Goal: Task Accomplishment & Management: Manage account settings

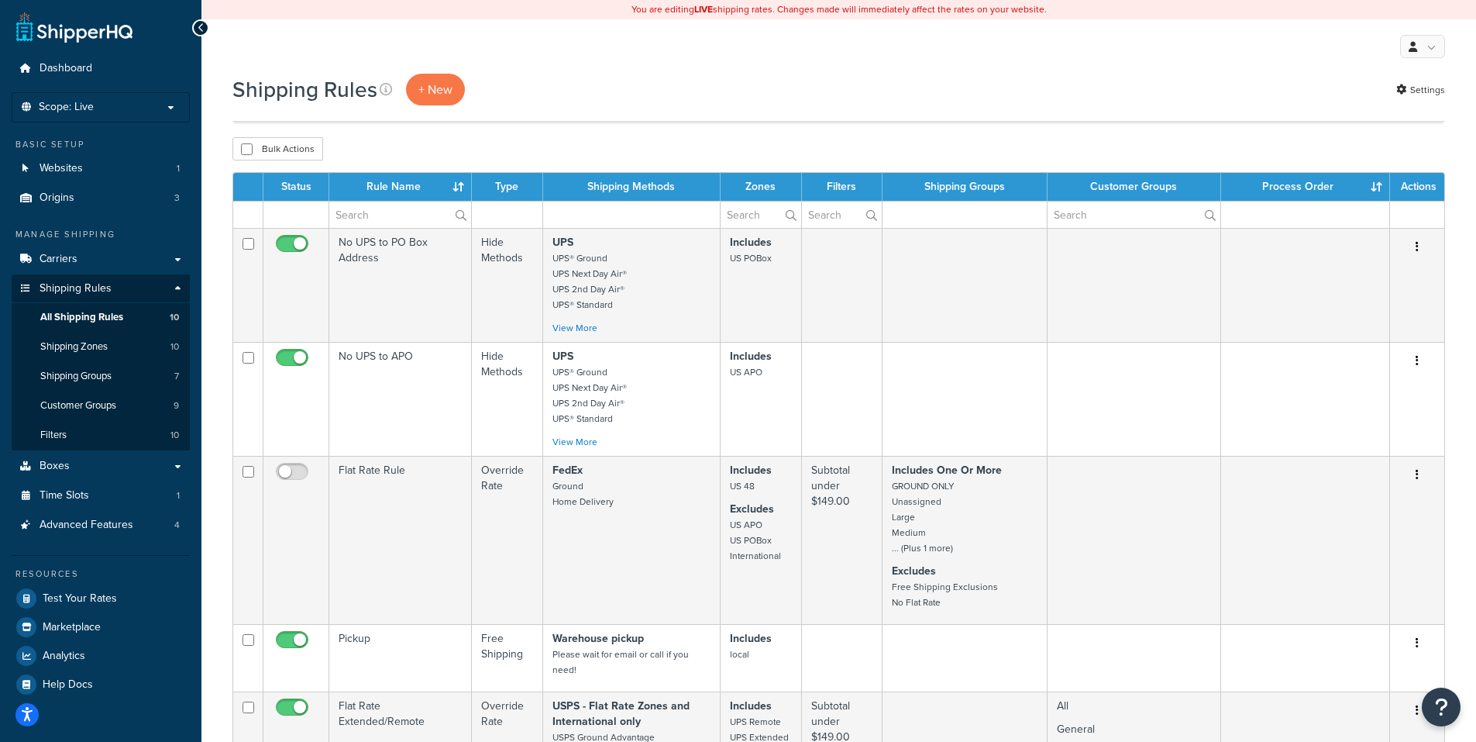
select select "50"
click at [62, 259] on span "Carriers" at bounding box center [59, 259] width 38 height 13
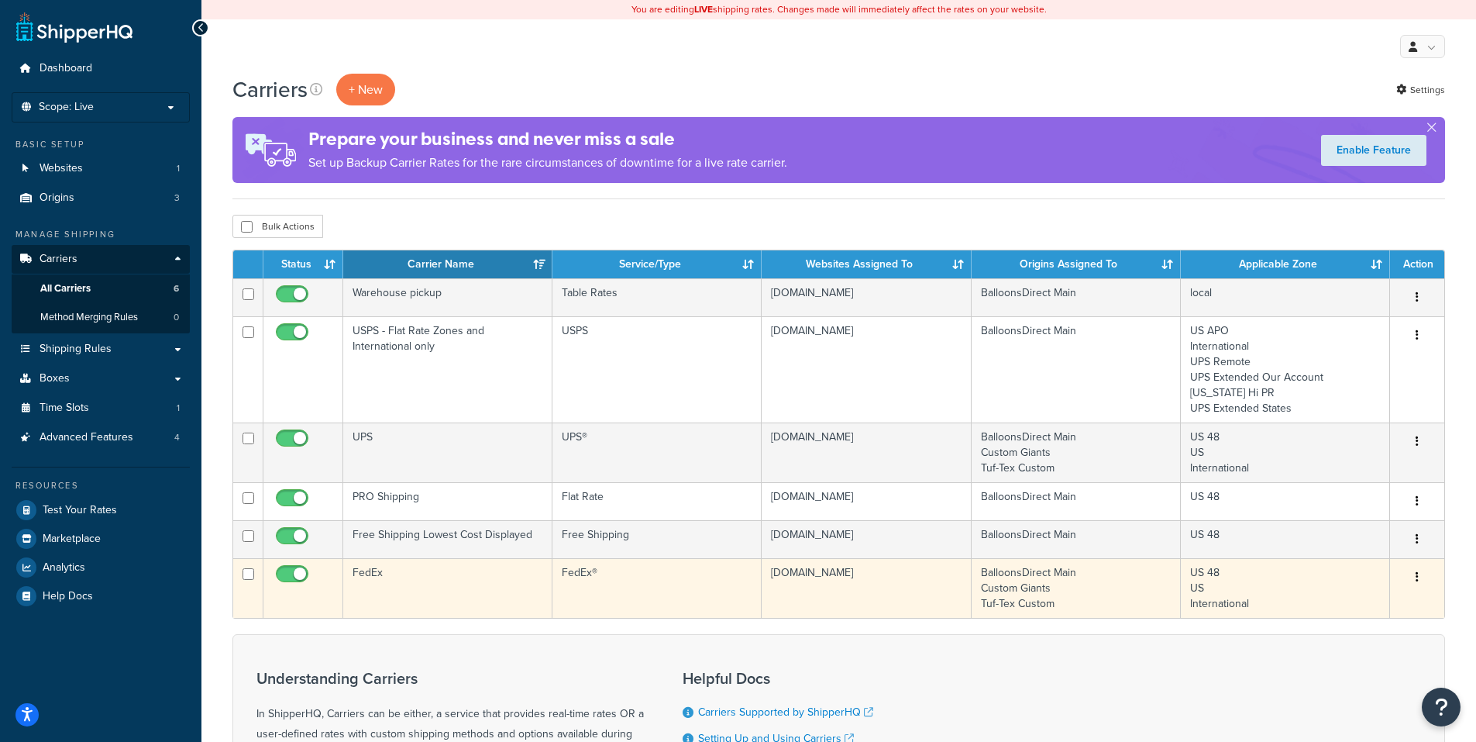
click at [1413, 575] on button "button" at bounding box center [1417, 577] width 22 height 25
click at [1327, 611] on link "Edit" at bounding box center [1354, 609] width 122 height 32
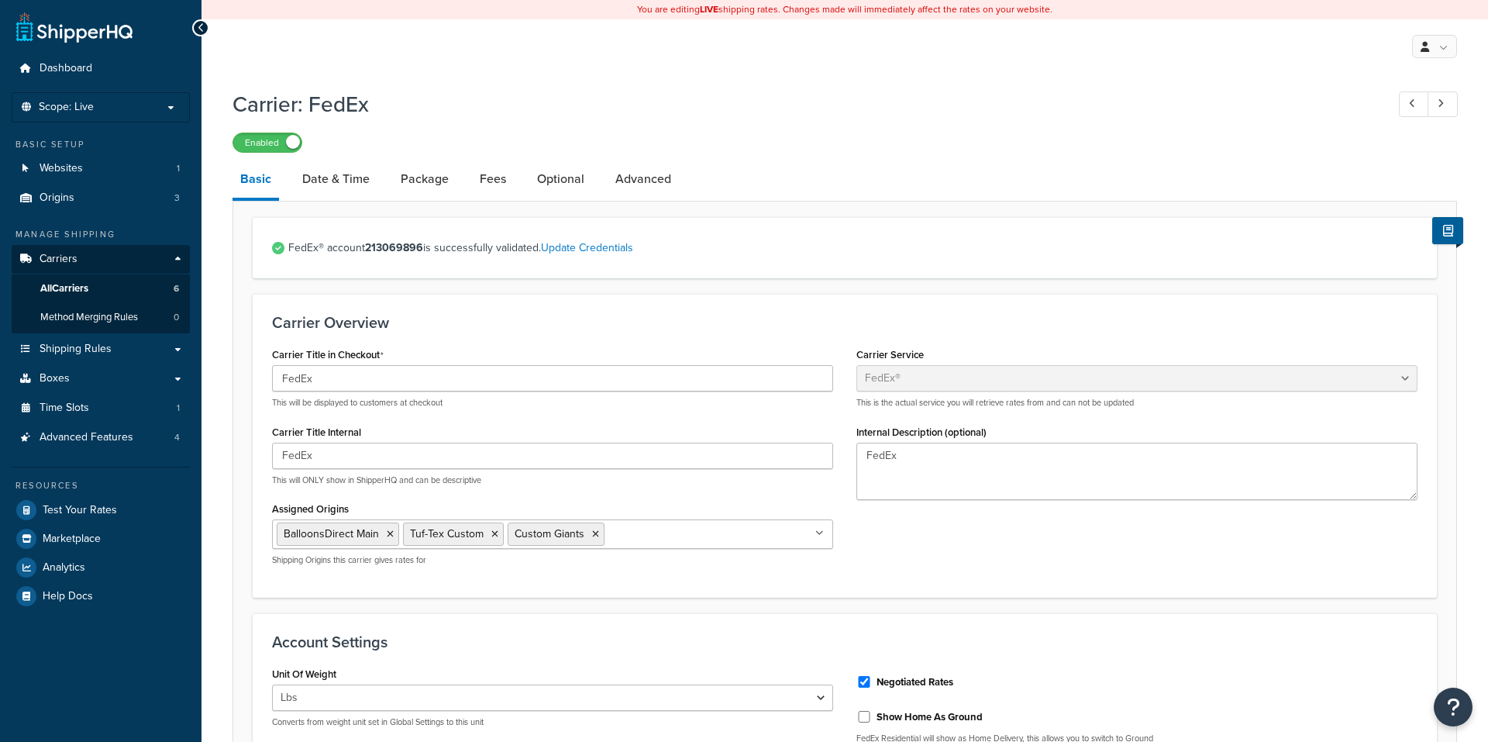
select select "fedEx"
select select "REGULAR_PICKUP"
select select "YOUR_PACKAGING"
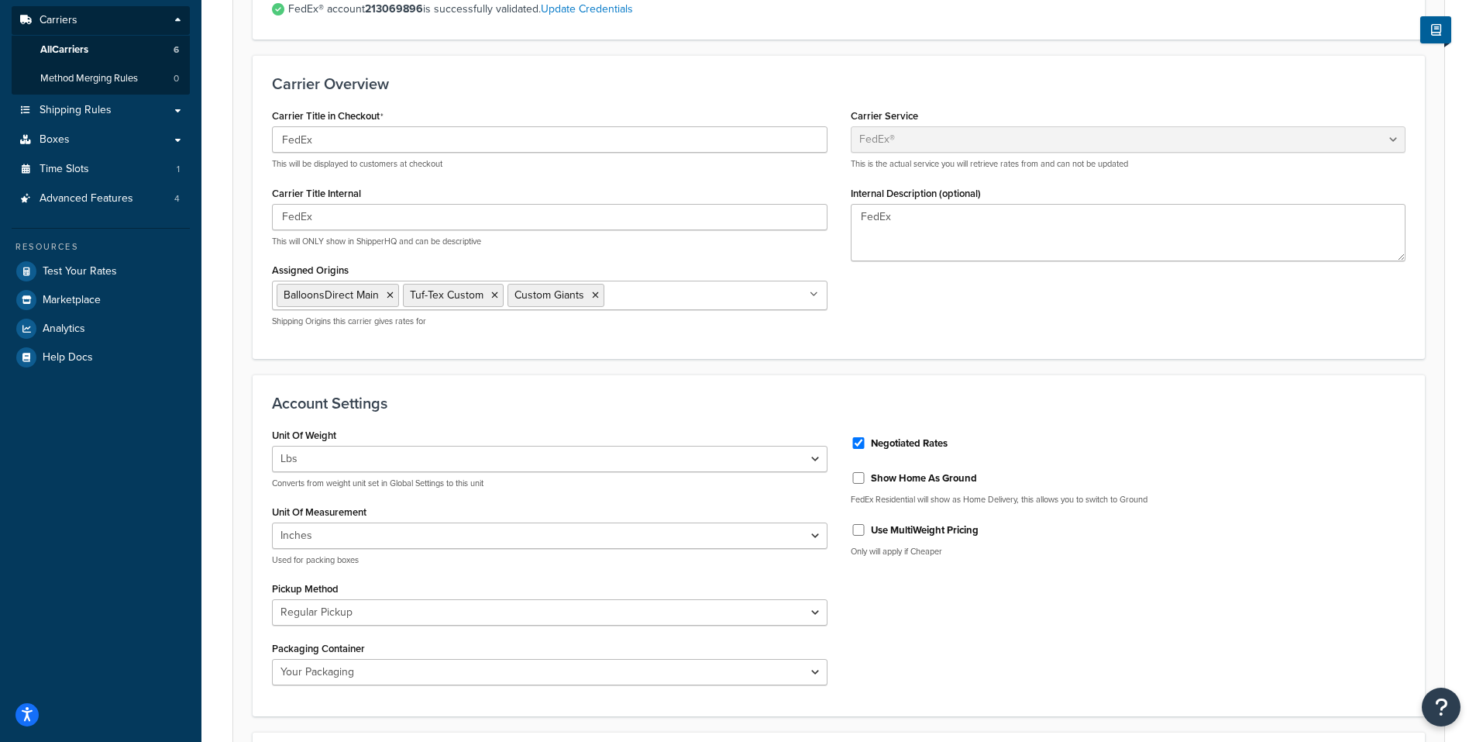
scroll to position [122, 0]
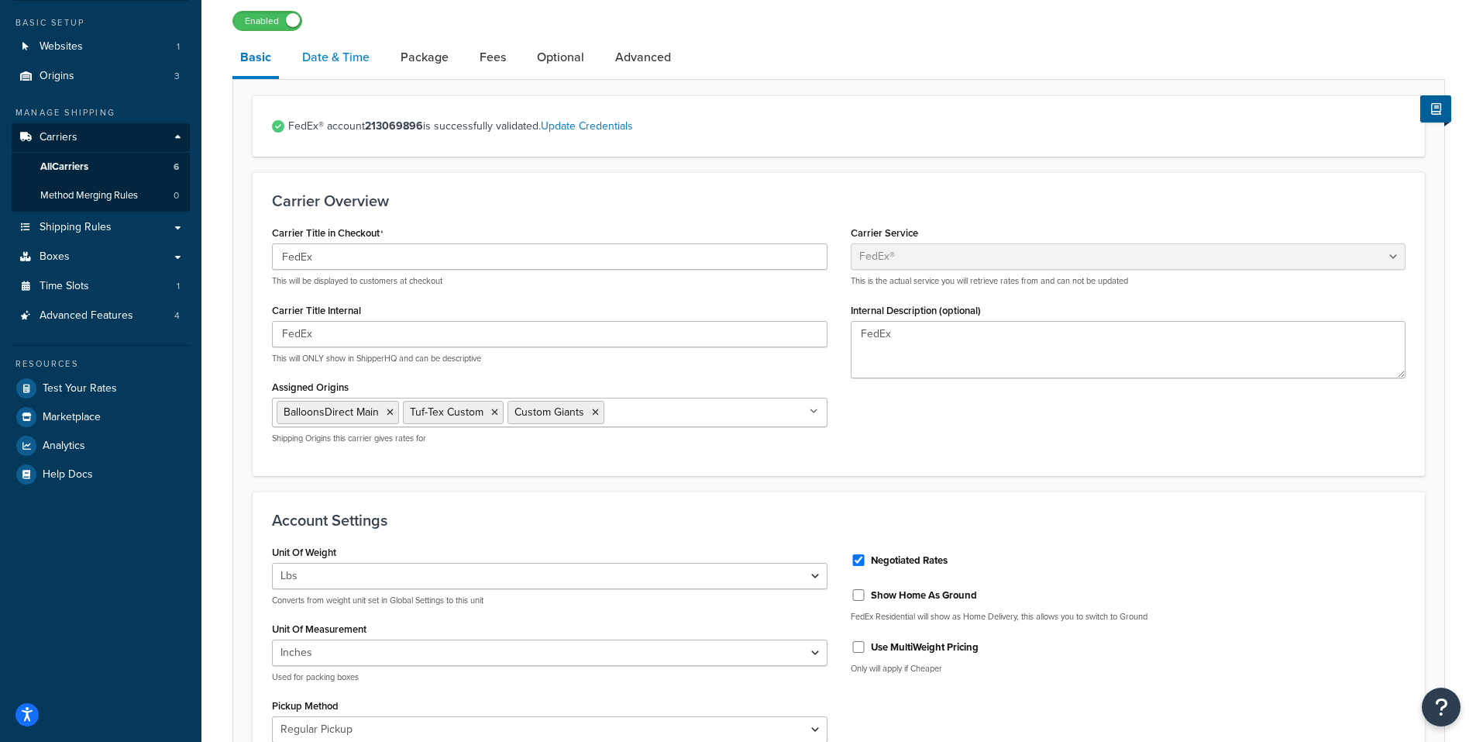
click at [349, 57] on link "Date & Time" at bounding box center [335, 57] width 83 height 37
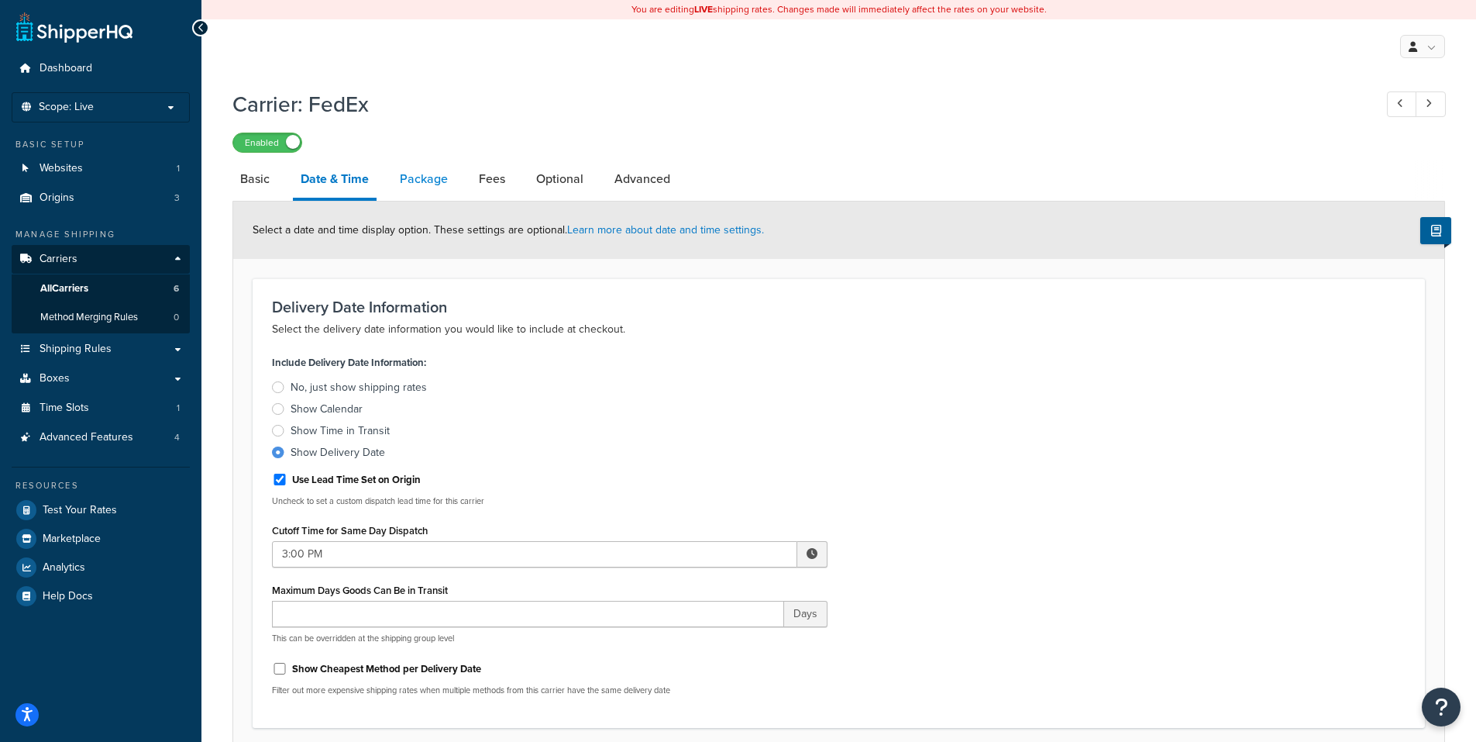
click at [425, 180] on link "Package" at bounding box center [424, 178] width 64 height 37
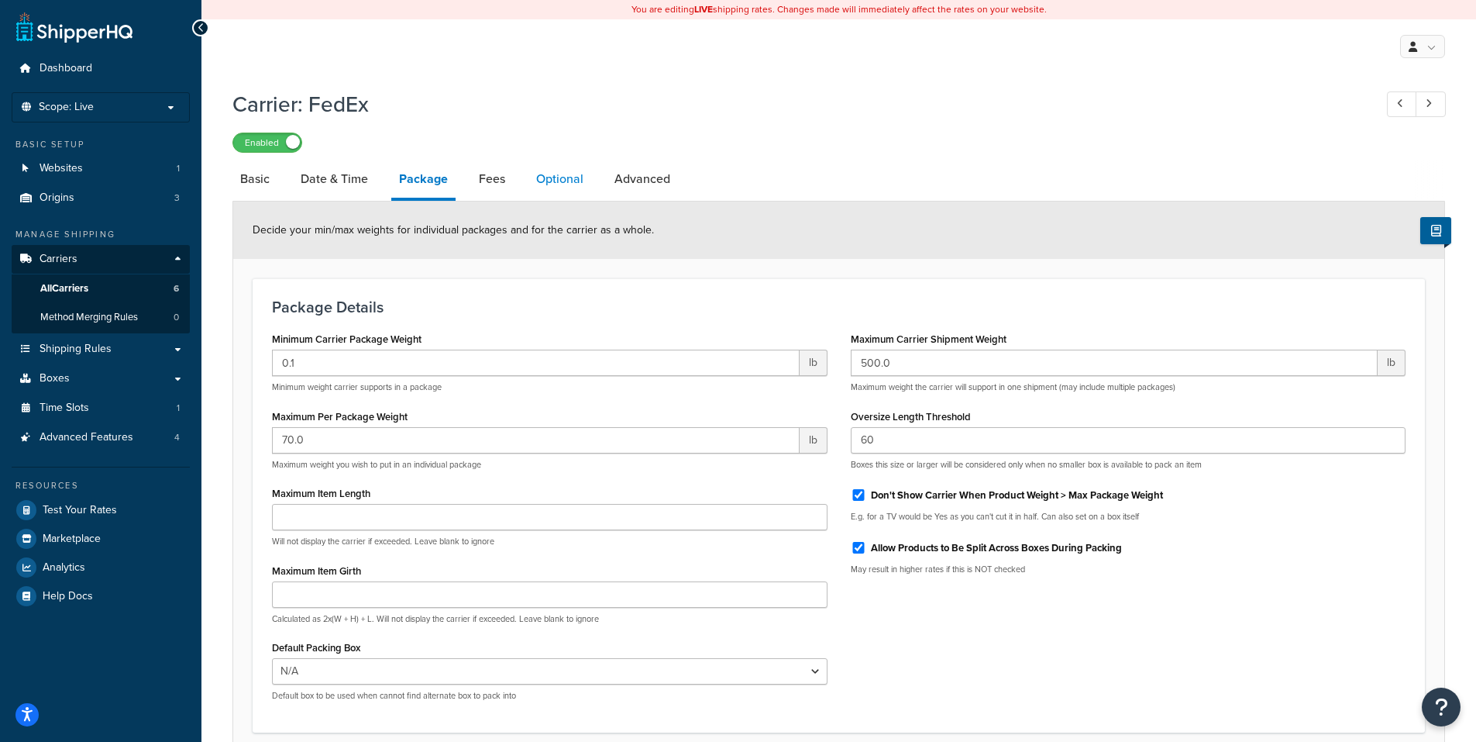
click at [542, 182] on link "Optional" at bounding box center [559, 178] width 63 height 37
select select "residential"
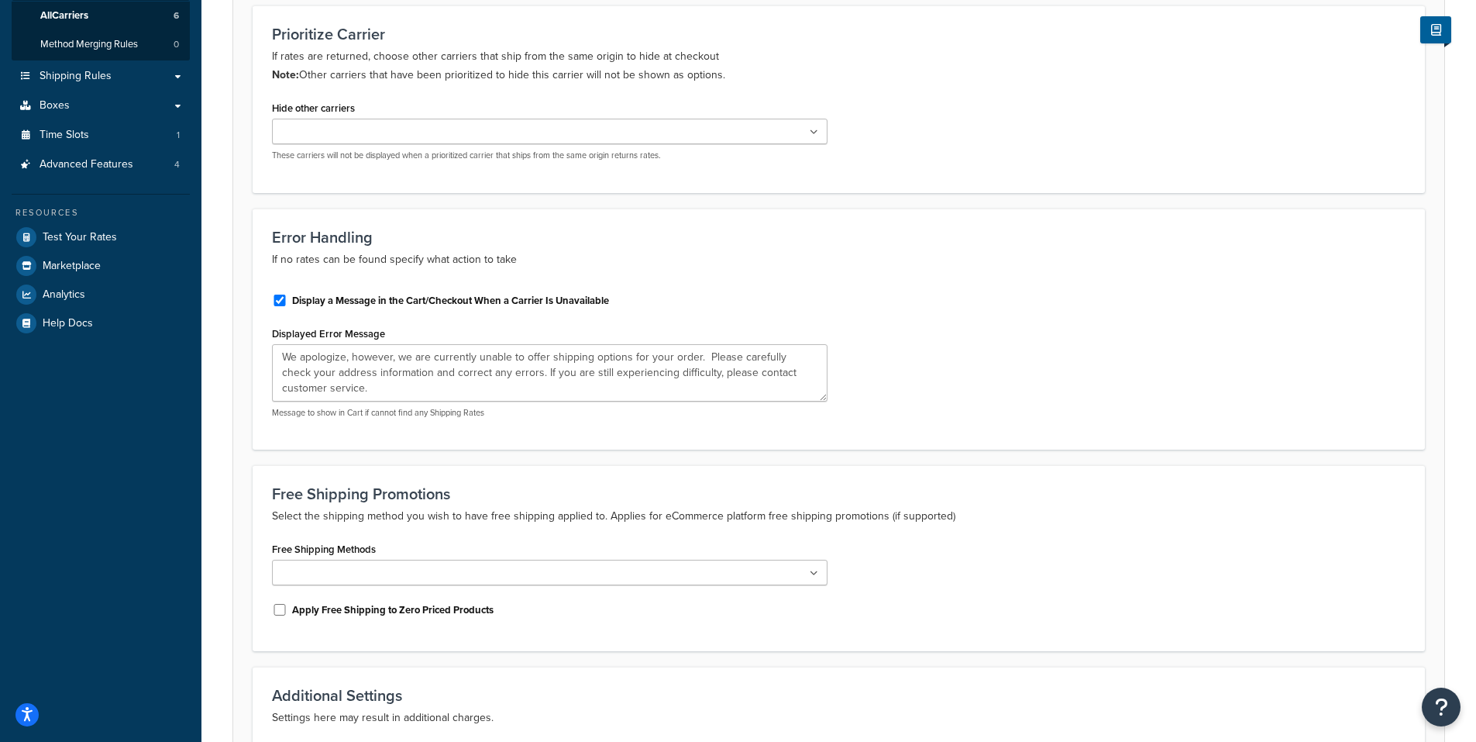
scroll to position [9, 0]
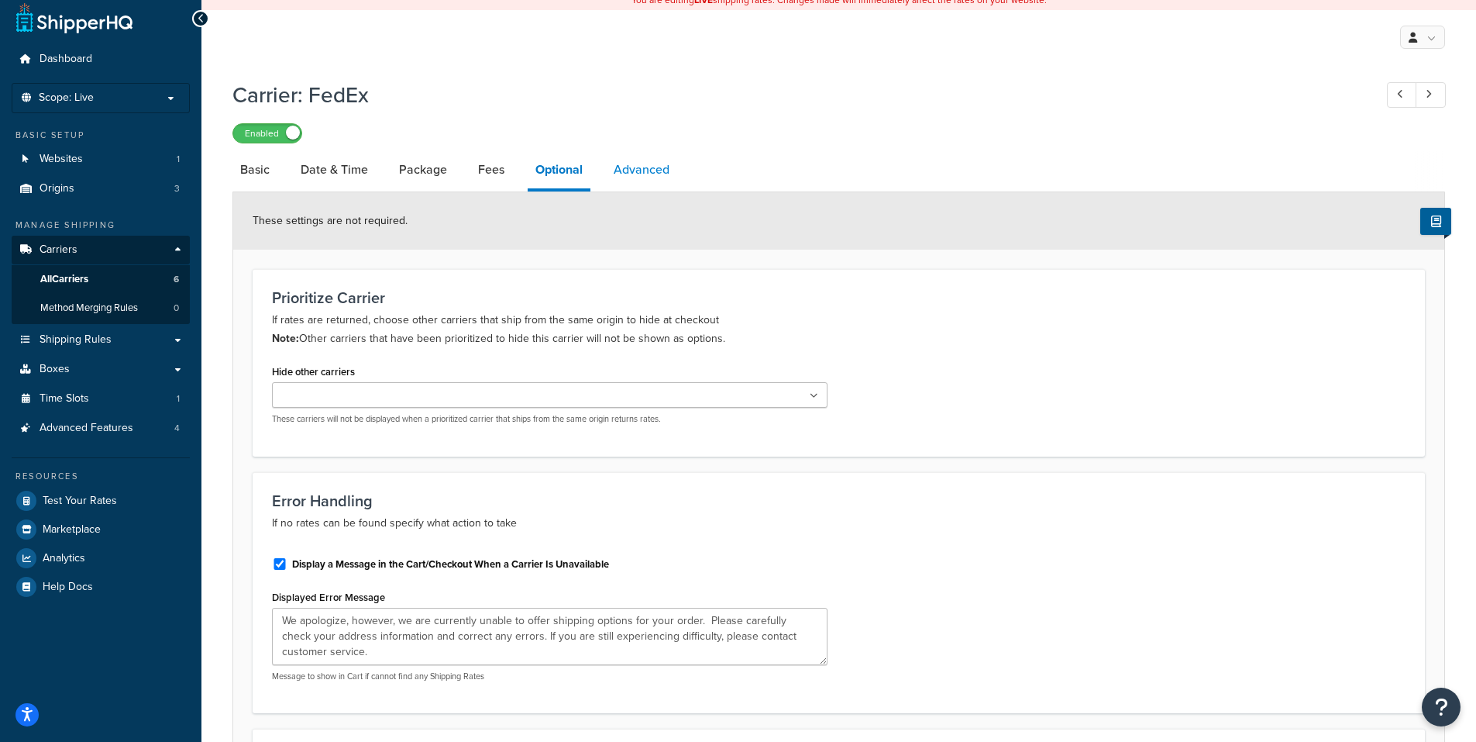
click at [645, 180] on link "Advanced" at bounding box center [641, 169] width 71 height 37
select select "false"
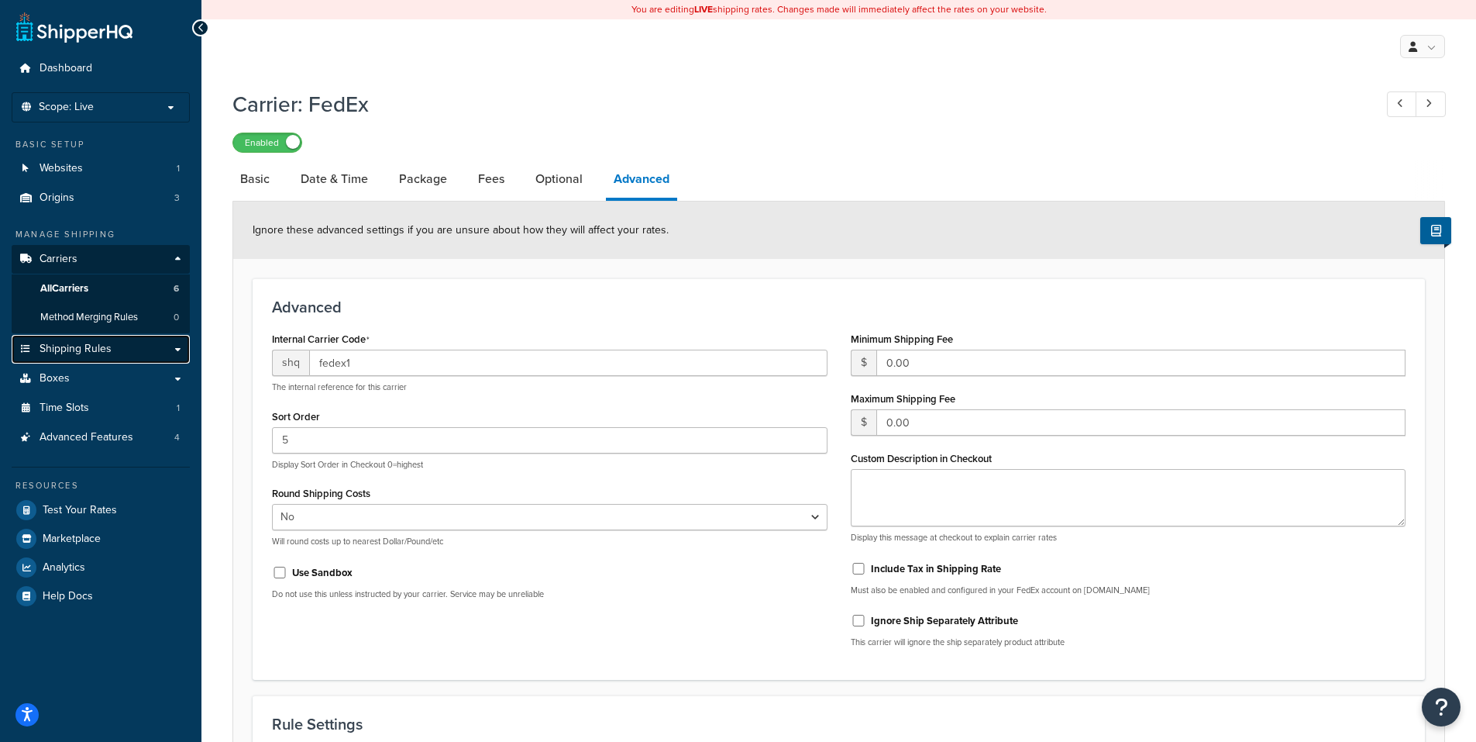
click at [61, 347] on span "Shipping Rules" at bounding box center [76, 348] width 72 height 13
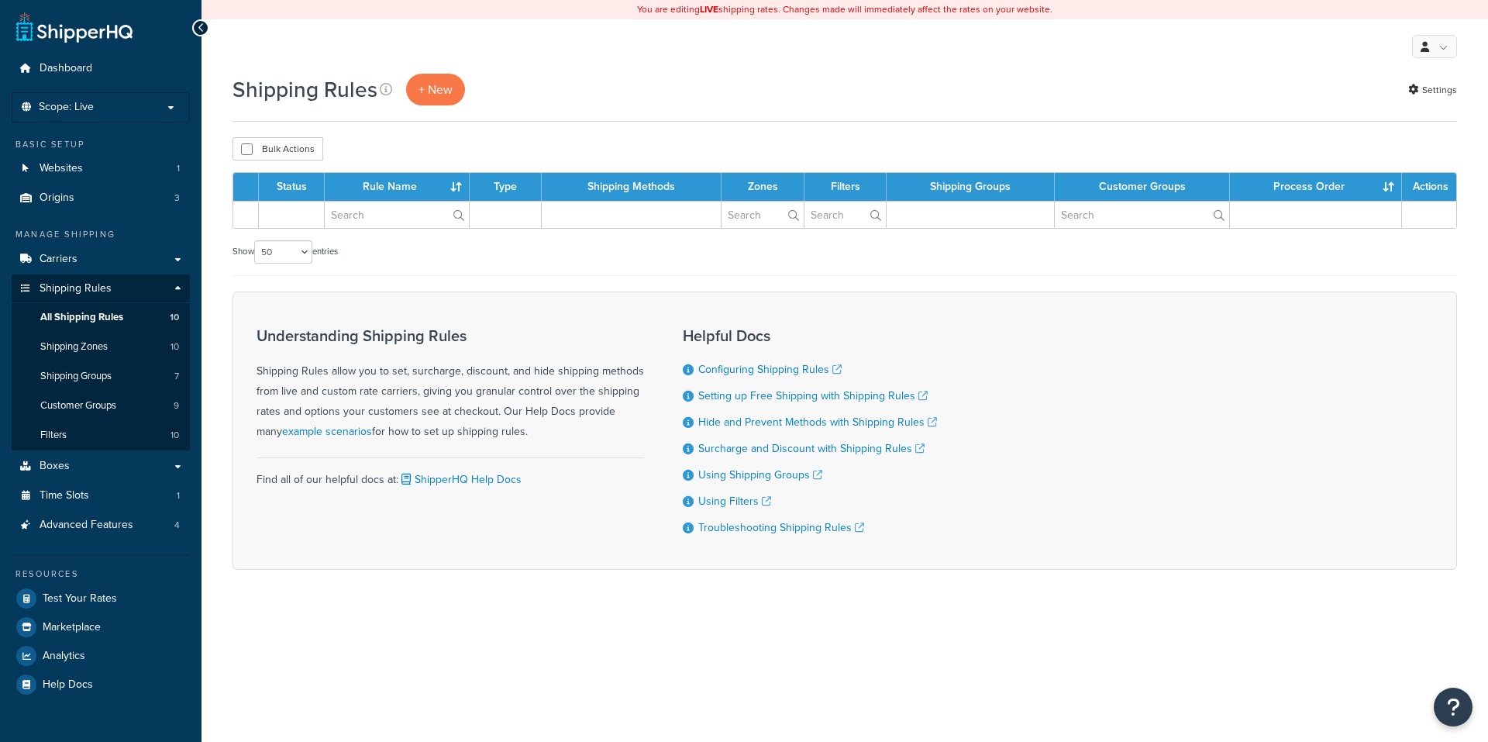
select select "50"
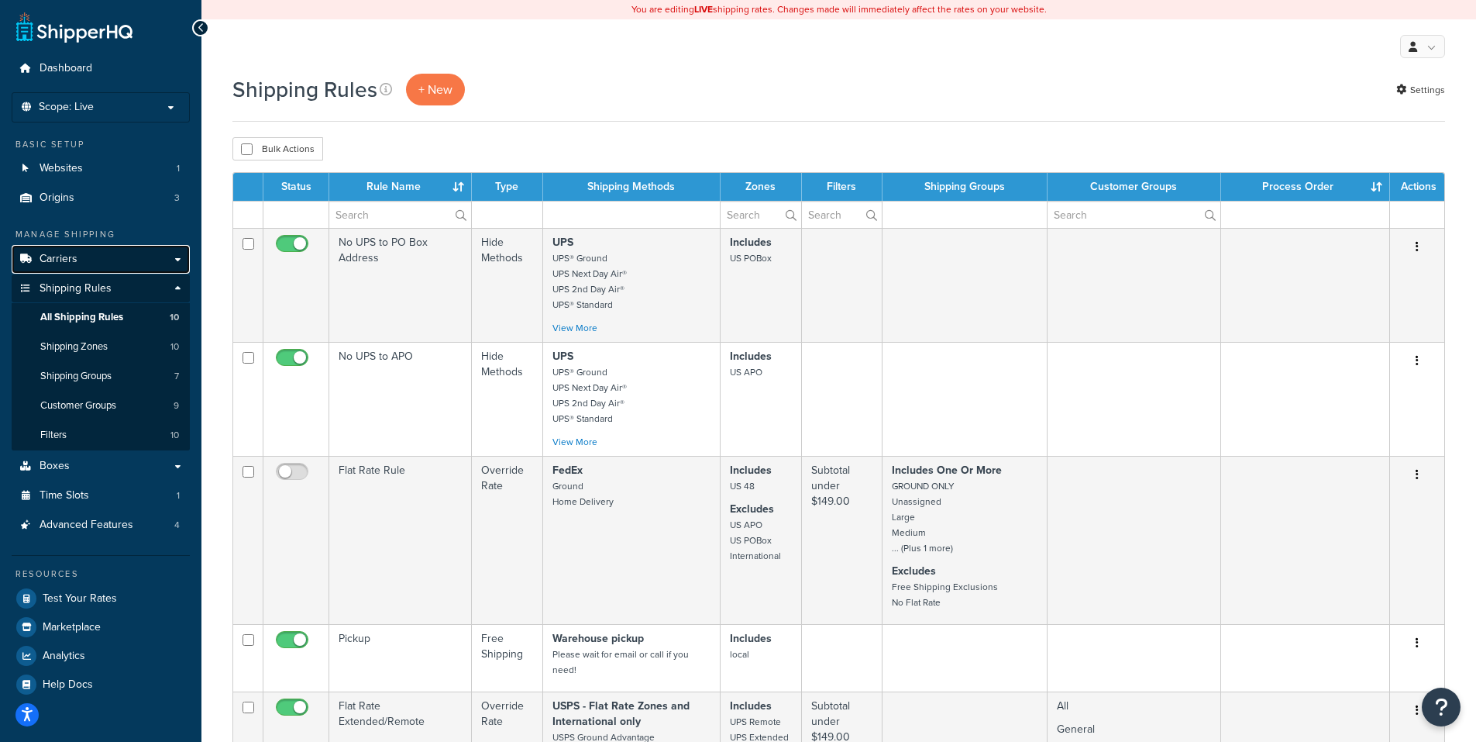
click at [62, 258] on span "Carriers" at bounding box center [59, 259] width 38 height 13
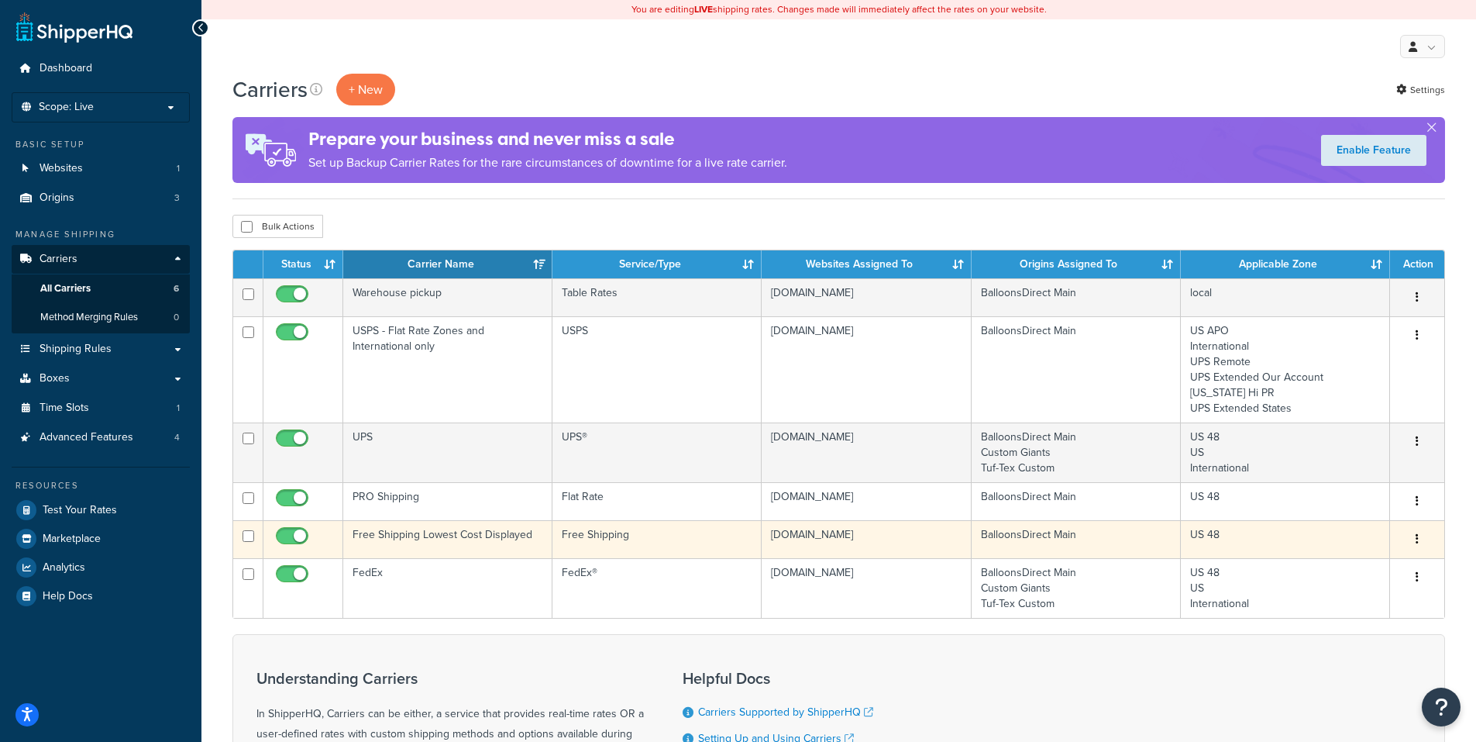
click at [1418, 538] on icon "button" at bounding box center [1417, 538] width 3 height 11
click at [1330, 563] on link "Edit" at bounding box center [1354, 571] width 122 height 32
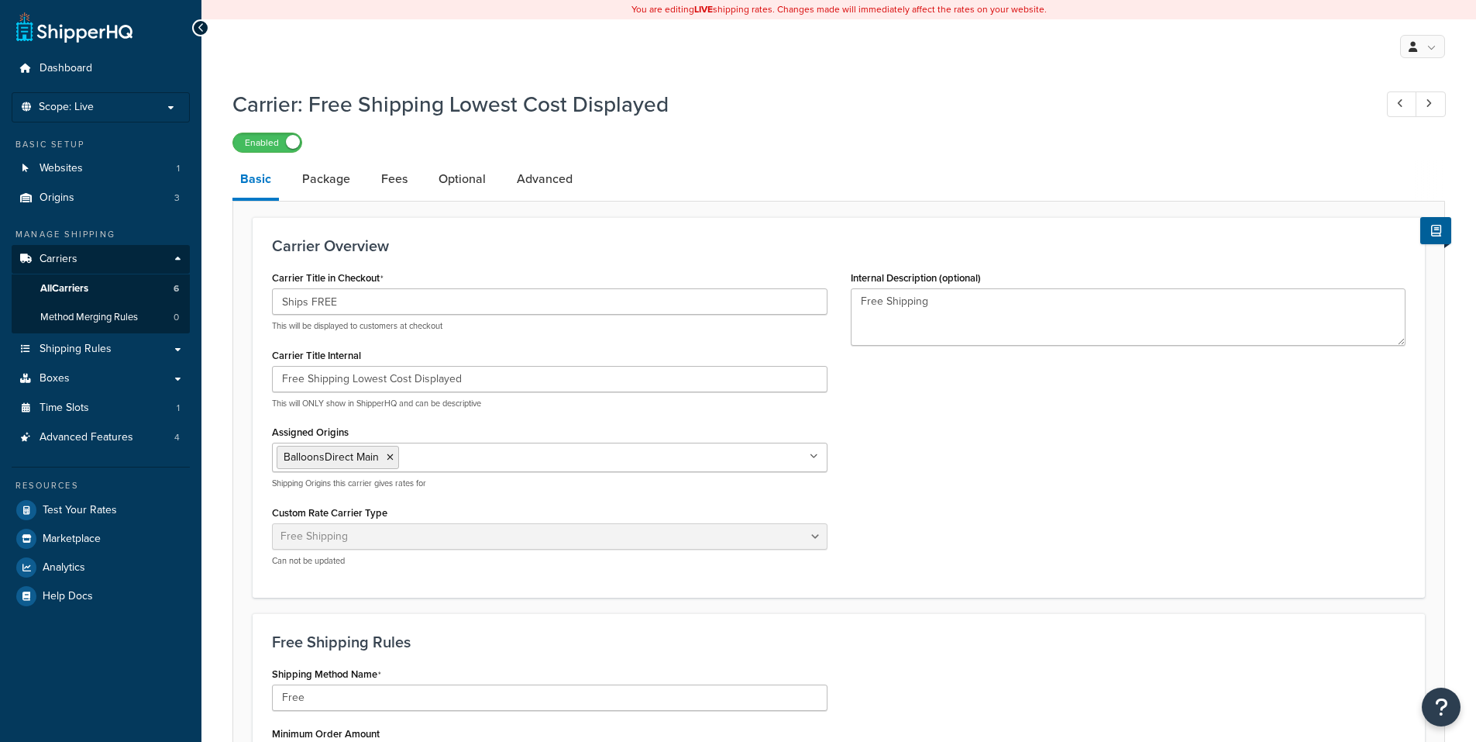
select select "free"
click at [70, 256] on span "Carriers" at bounding box center [59, 259] width 38 height 13
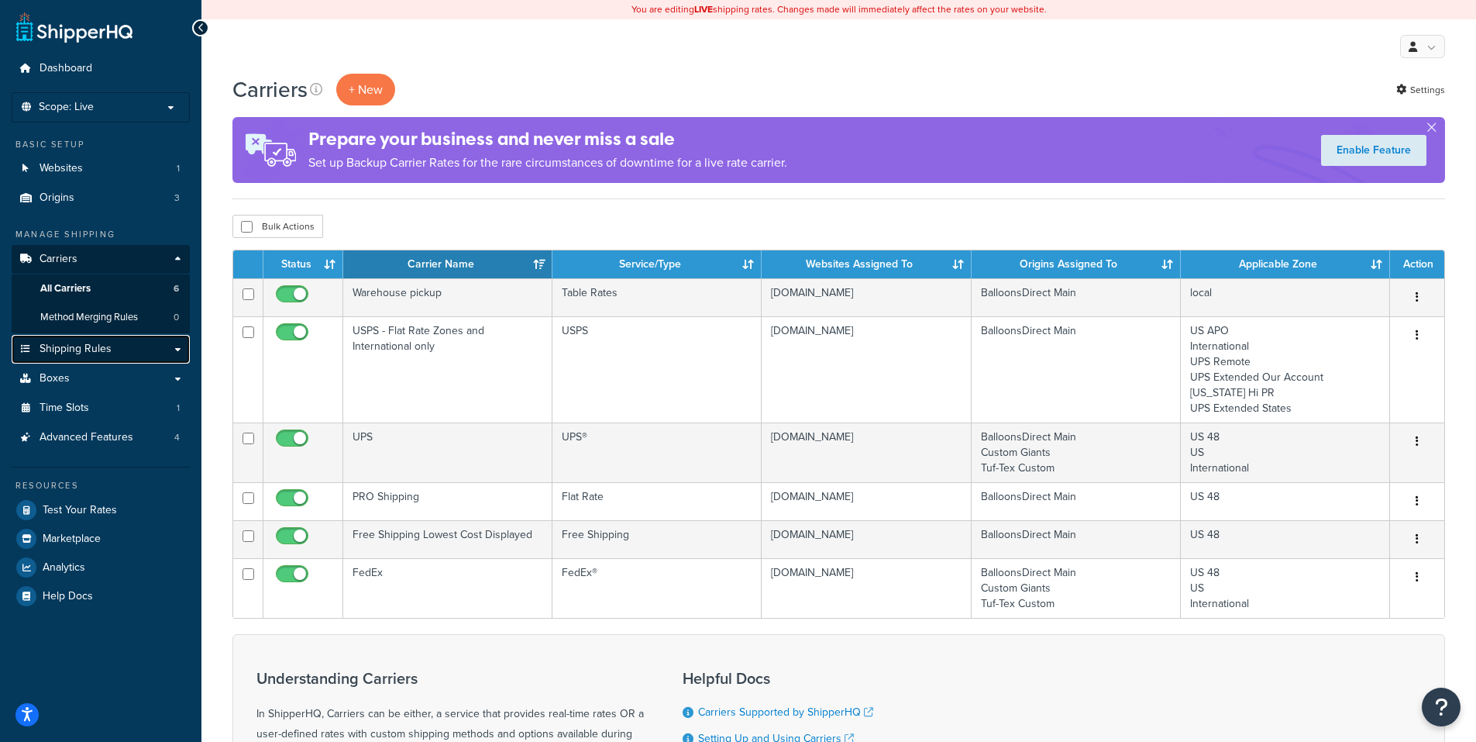
click at [112, 347] on link "Shipping Rules" at bounding box center [101, 349] width 178 height 29
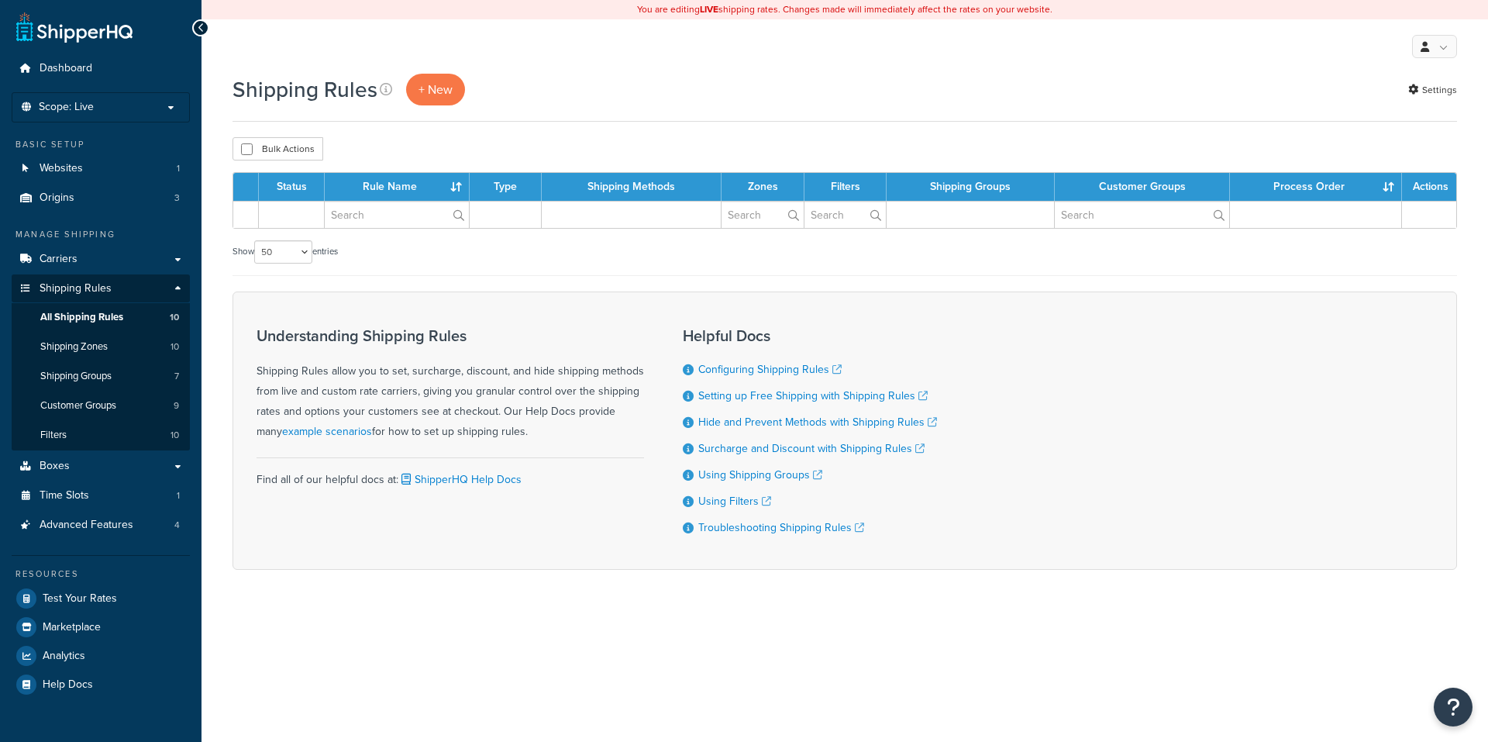
select select "50"
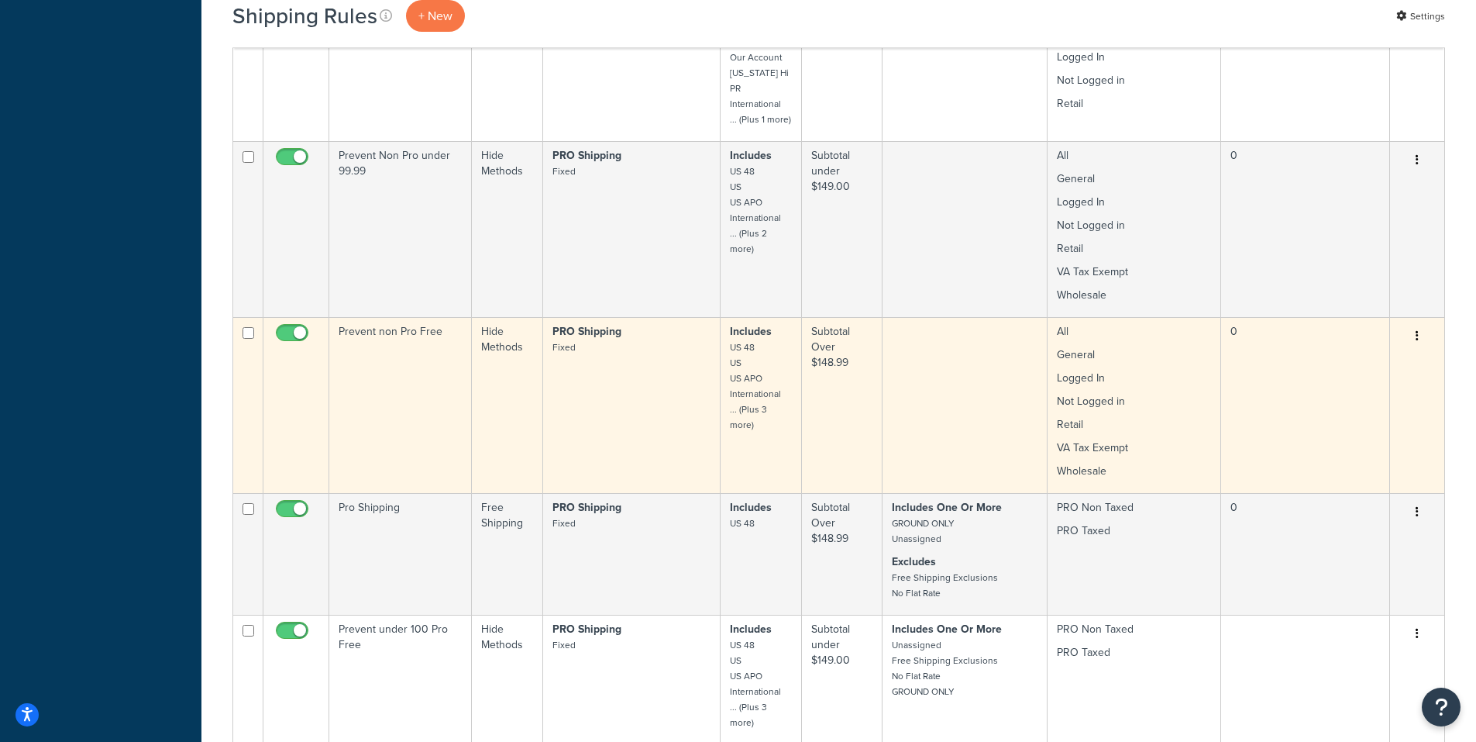
scroll to position [852, 0]
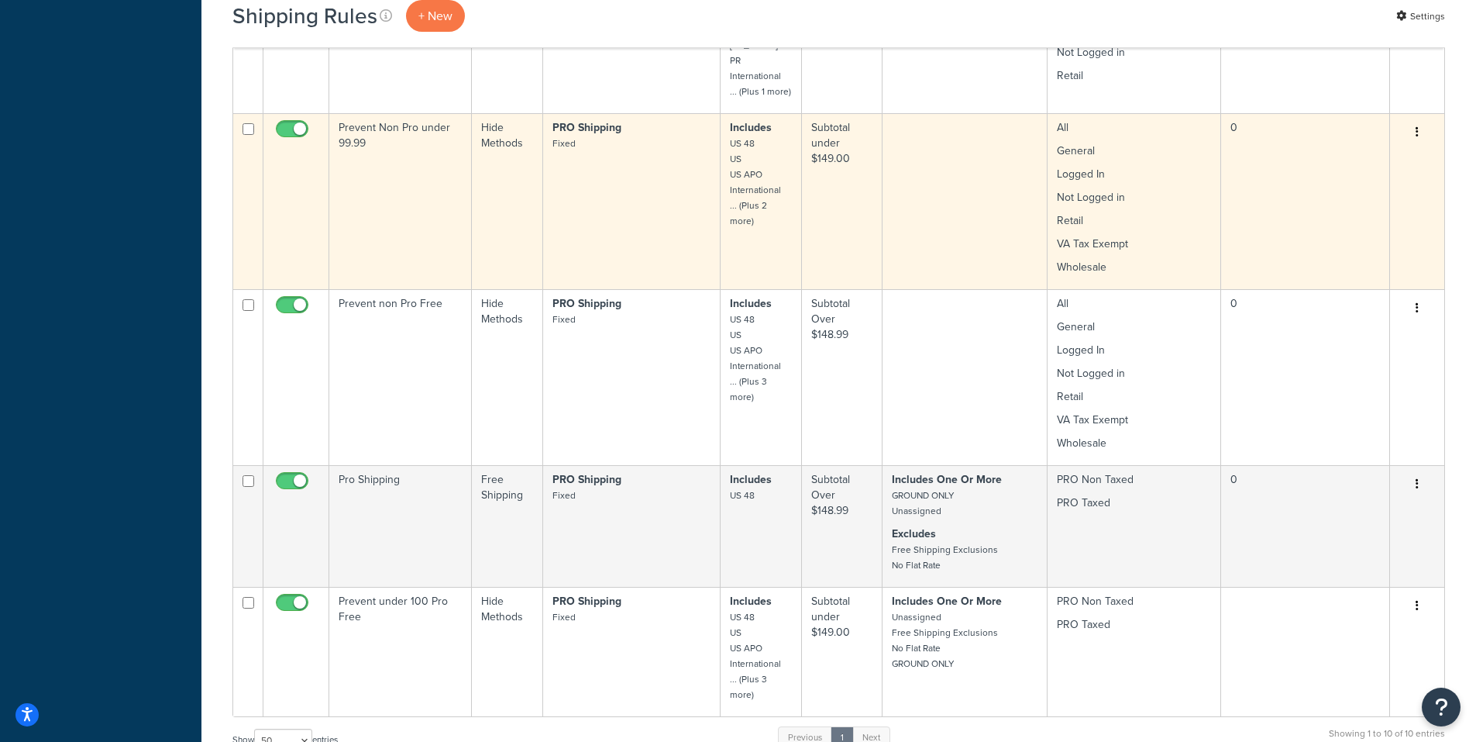
click at [1416, 126] on icon "button" at bounding box center [1417, 131] width 3 height 11
click at [1348, 146] on link "Edit" at bounding box center [1366, 162] width 122 height 32
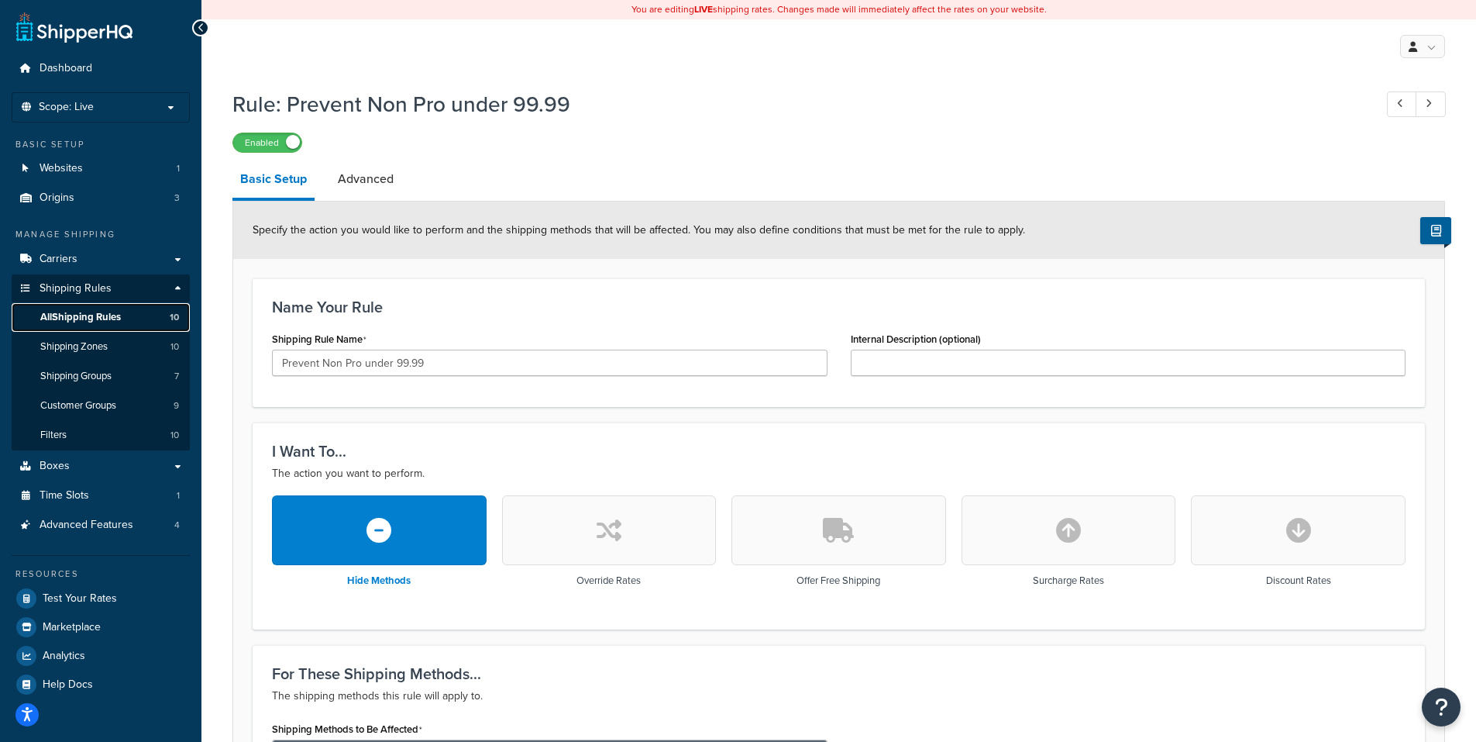
click at [79, 314] on span "All Shipping Rules" at bounding box center [80, 317] width 81 height 13
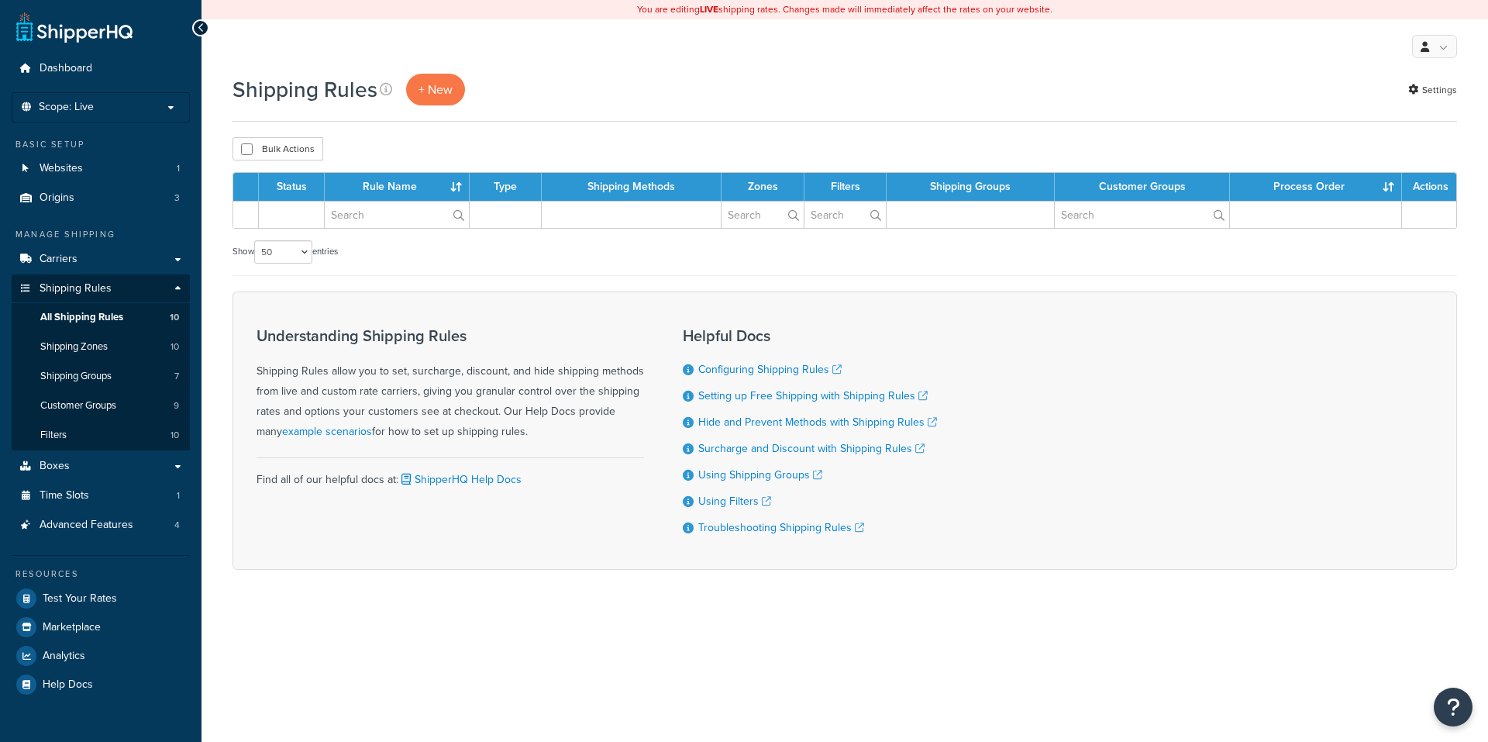
select select "50"
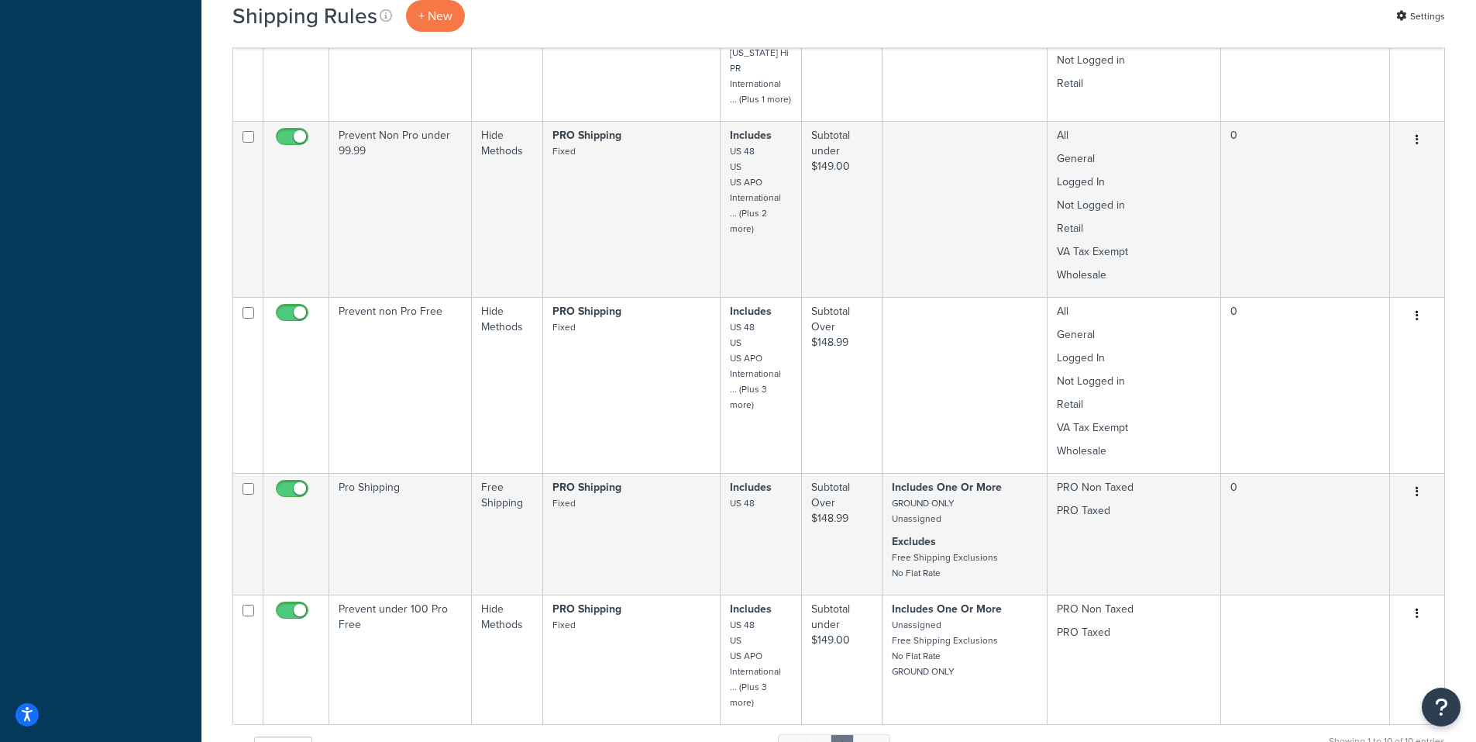
scroll to position [852, 0]
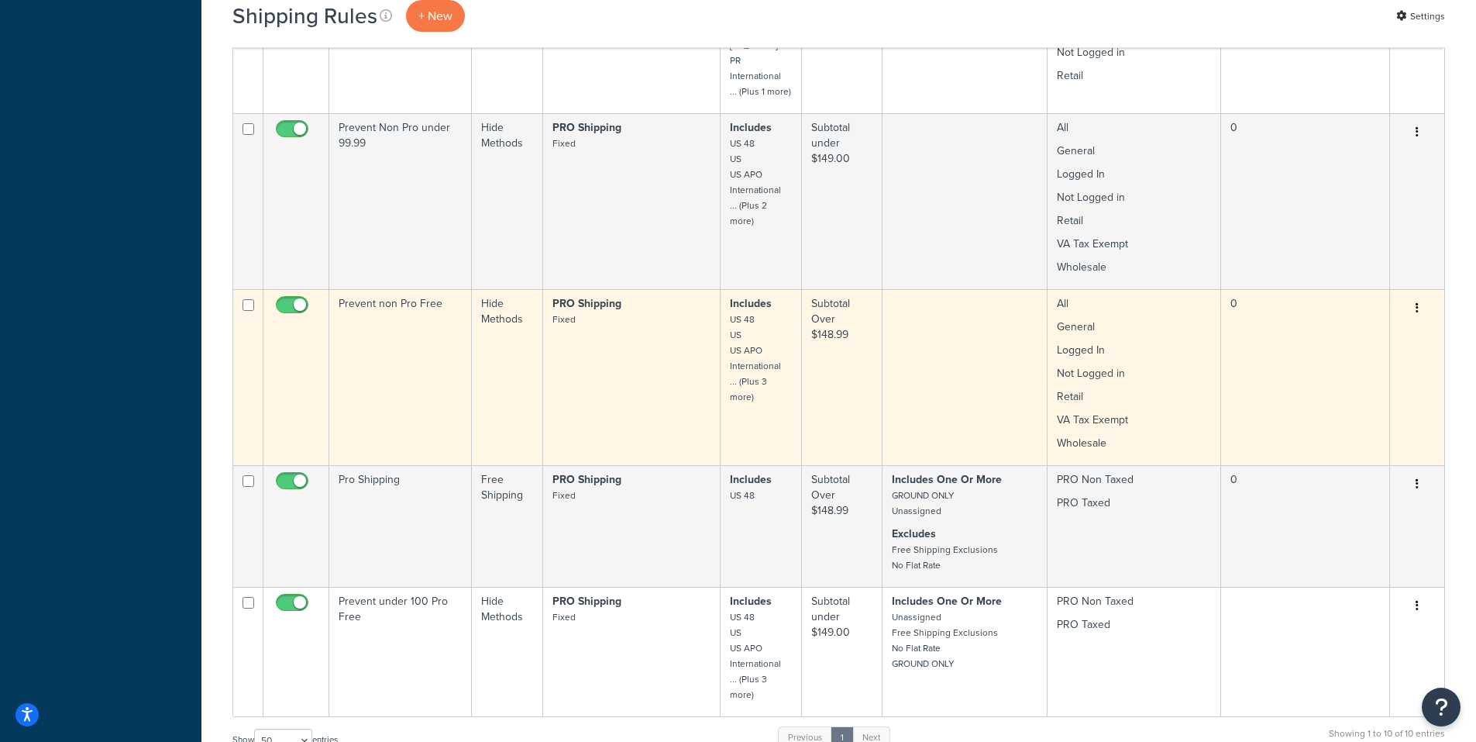
click at [1417, 302] on icon "button" at bounding box center [1417, 307] width 3 height 11
click at [1336, 322] on link "Edit" at bounding box center [1366, 338] width 122 height 32
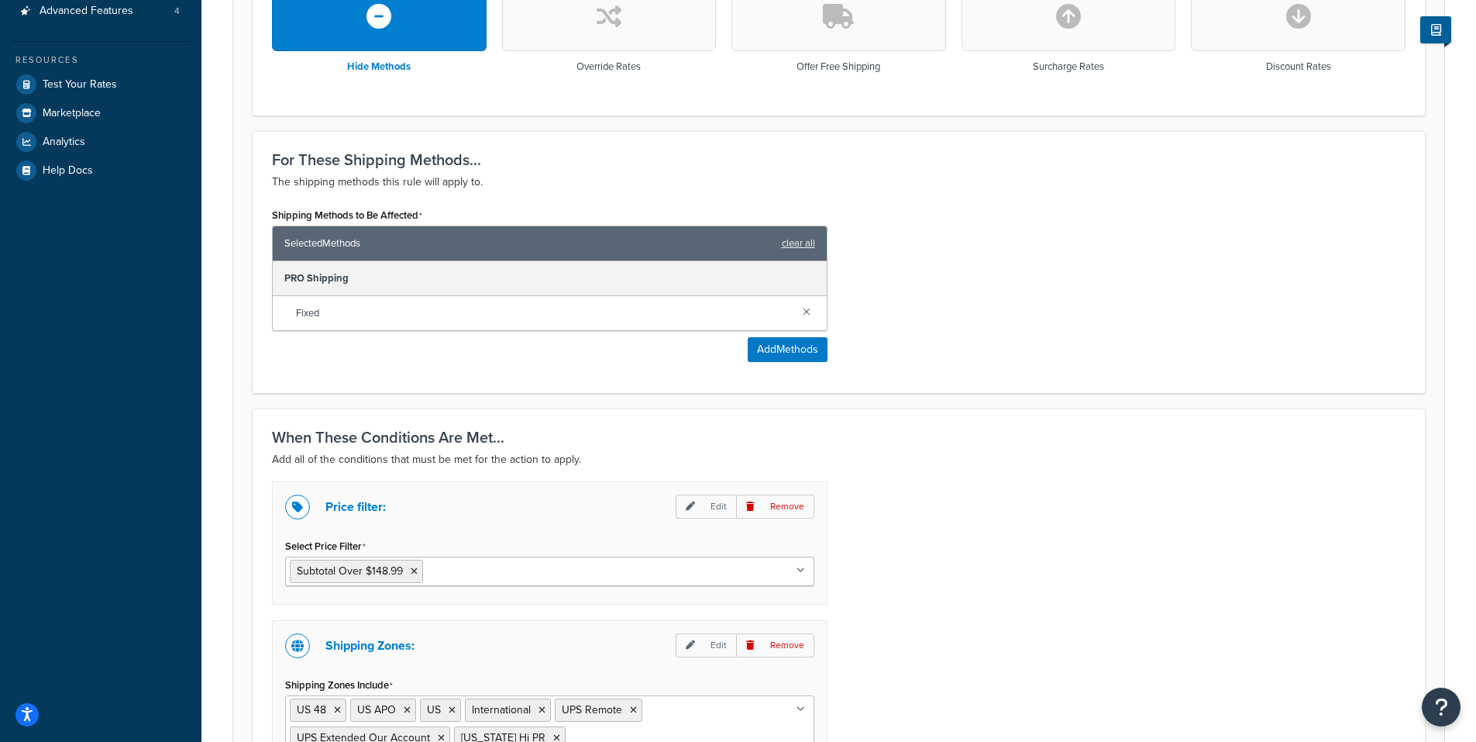
scroll to position [542, 0]
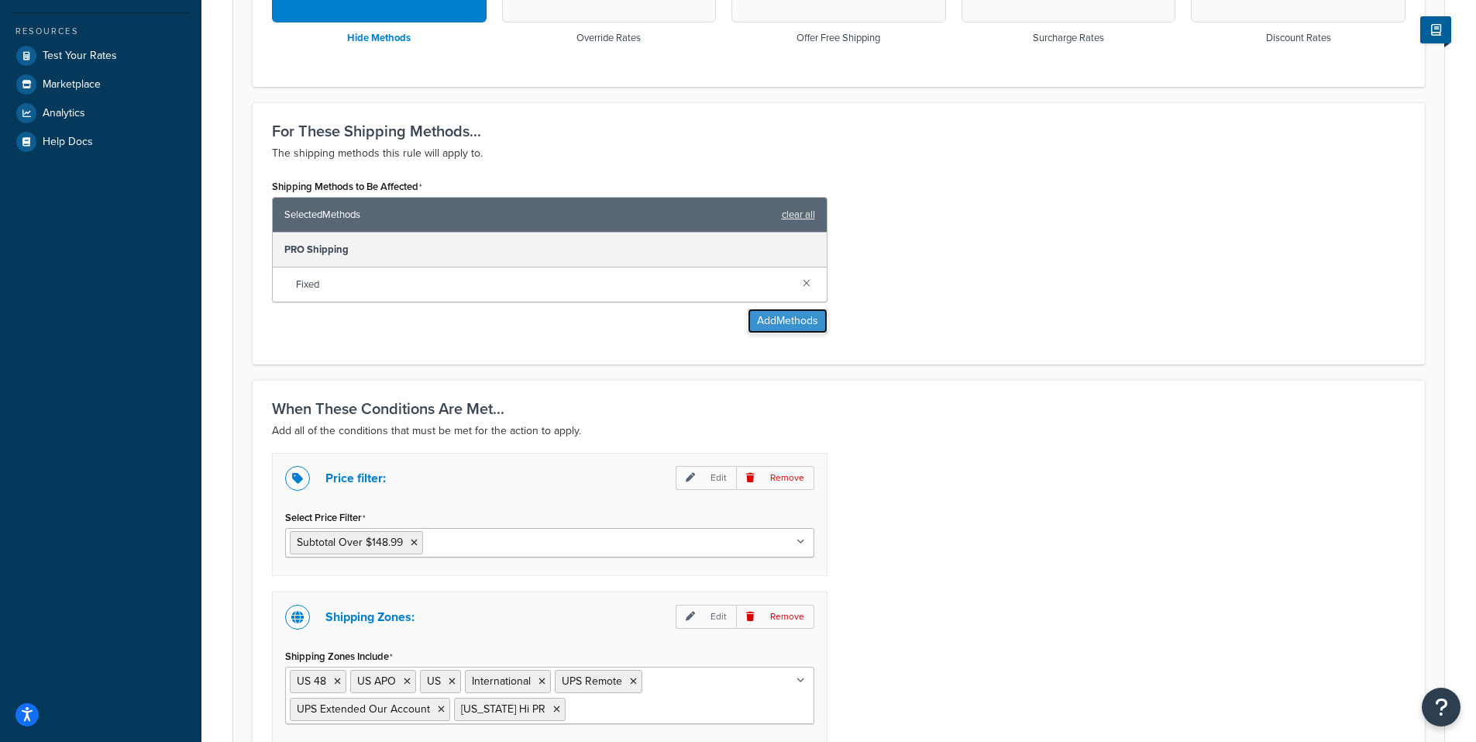
click at [795, 315] on button "Add Methods" at bounding box center [788, 320] width 80 height 25
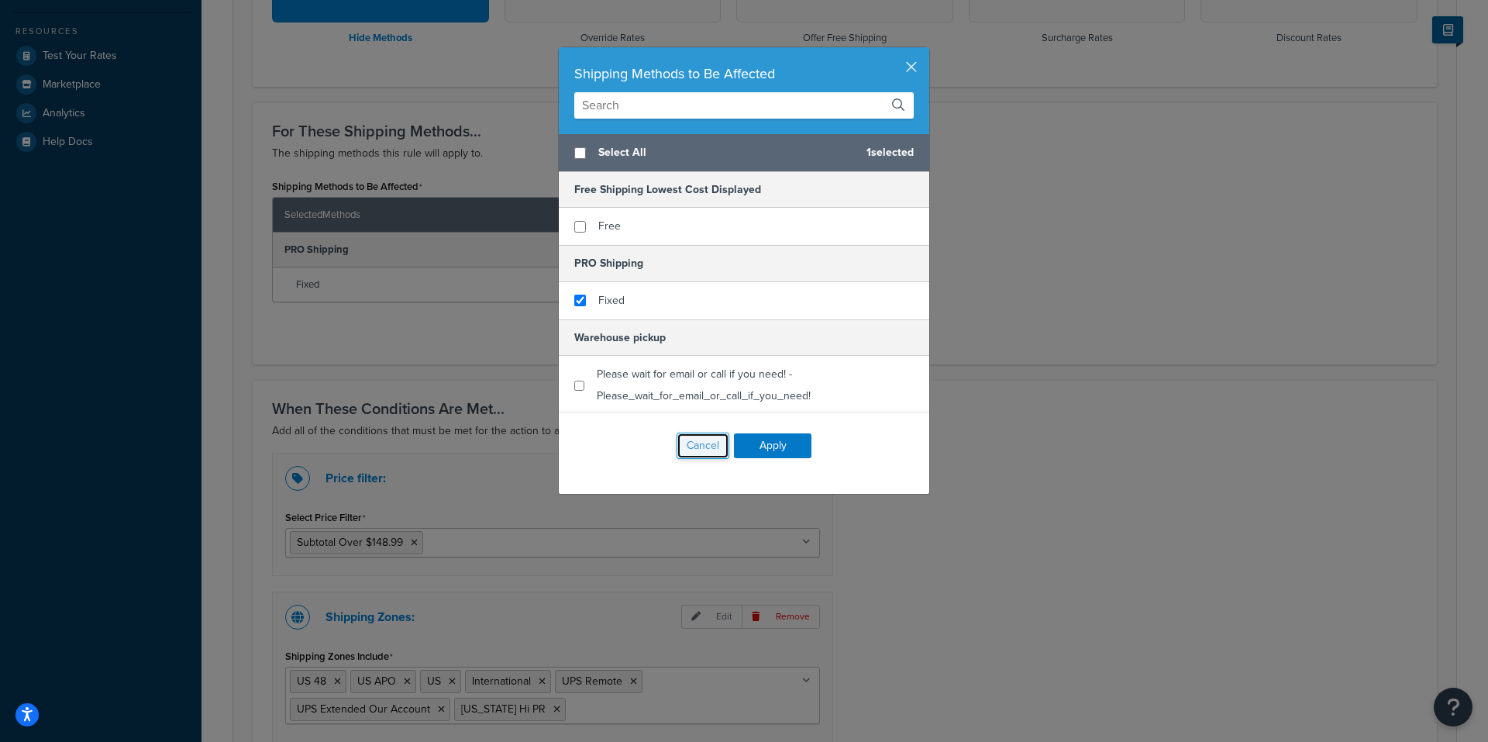
click at [700, 437] on button "Cancel" at bounding box center [702, 445] width 53 height 26
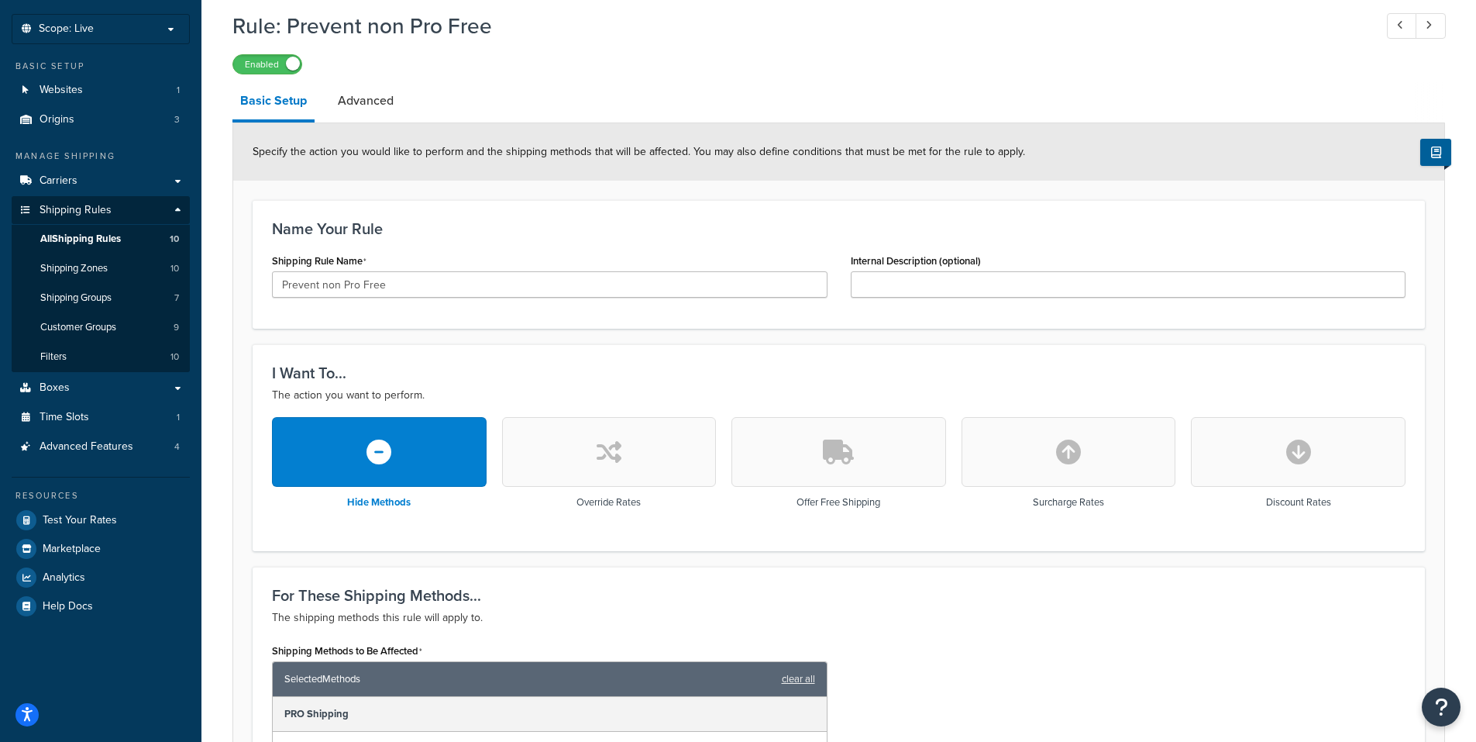
scroll to position [0, 0]
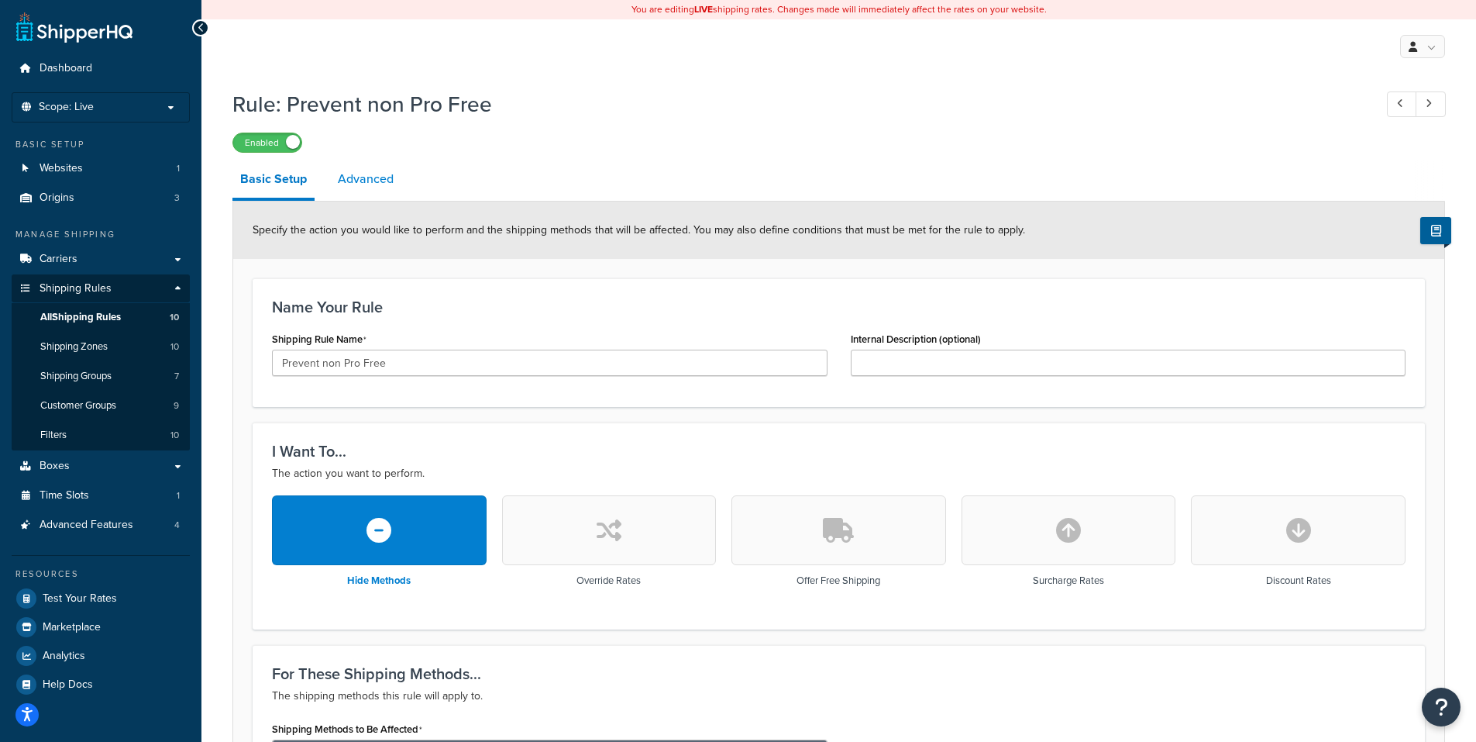
click at [360, 175] on link "Advanced" at bounding box center [365, 178] width 71 height 37
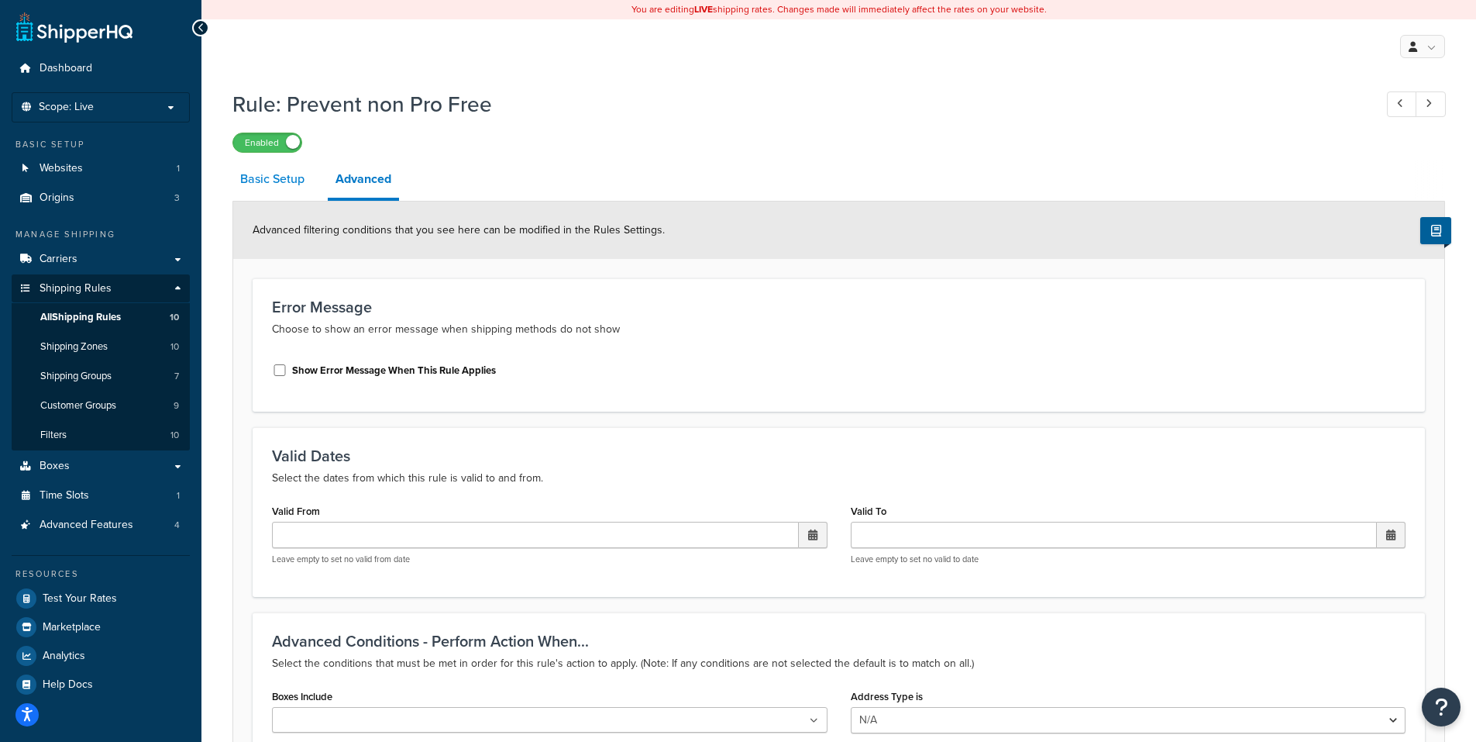
click at [261, 178] on link "Basic Setup" at bounding box center [272, 178] width 80 height 37
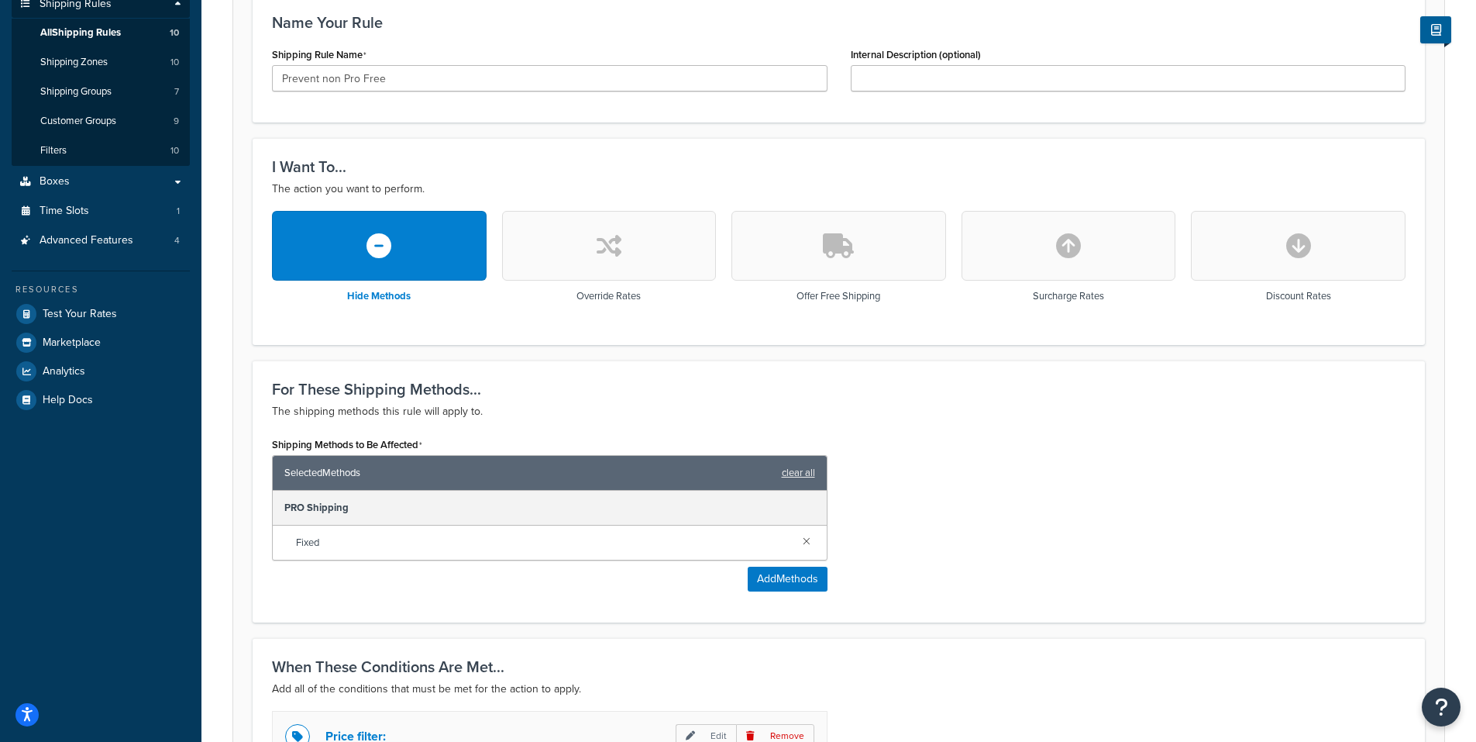
scroll to position [60, 0]
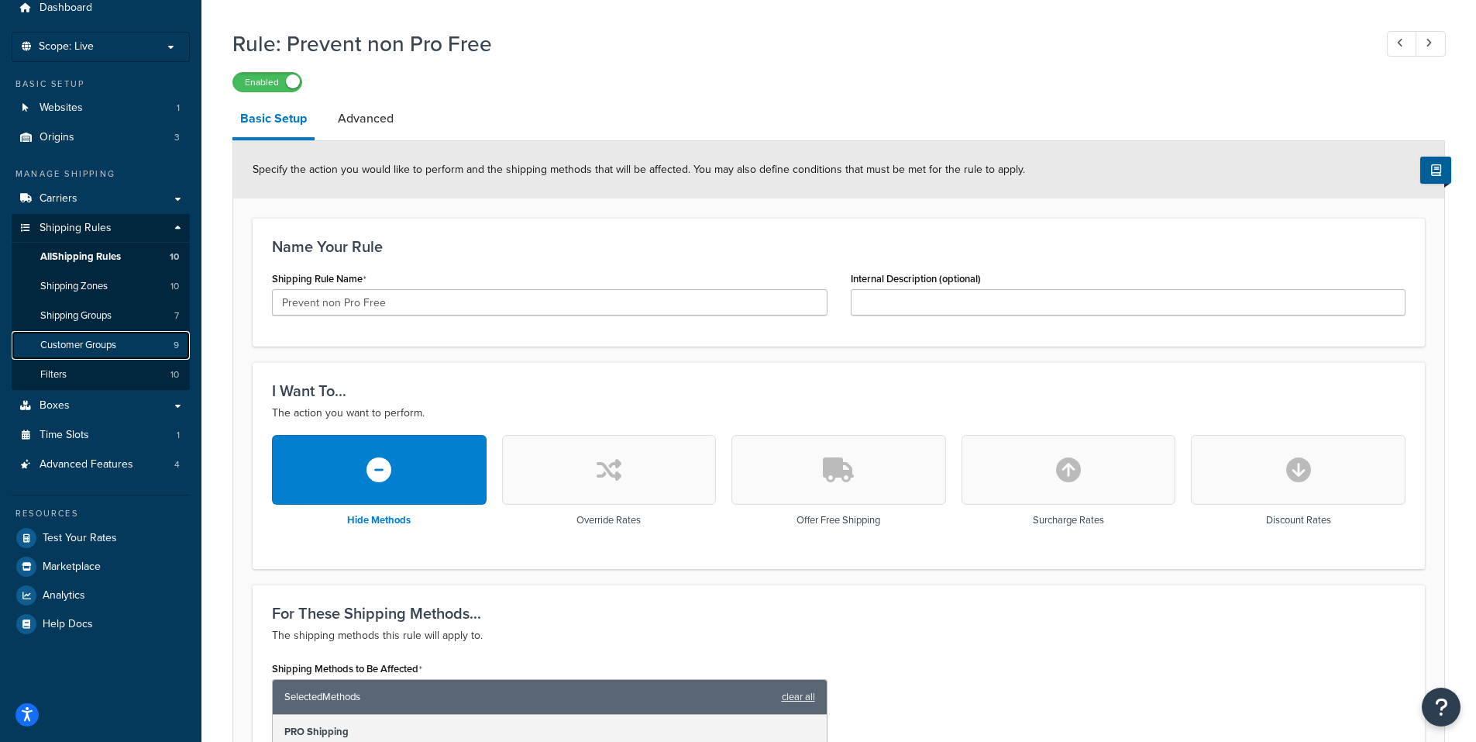
click at [102, 342] on span "Customer Groups" at bounding box center [78, 345] width 76 height 13
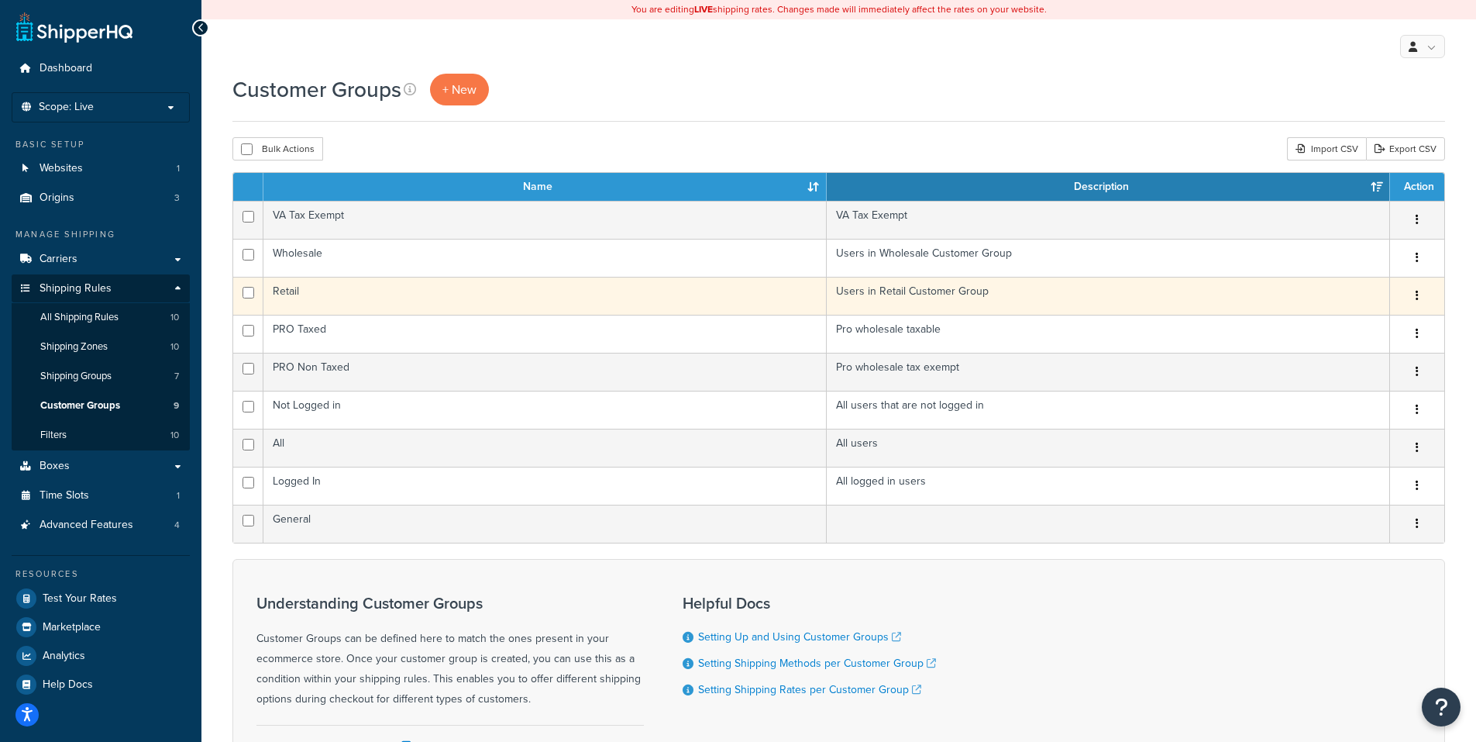
click at [1420, 288] on button "button" at bounding box center [1417, 296] width 22 height 25
click at [1330, 322] on link "Edit" at bounding box center [1354, 328] width 122 height 32
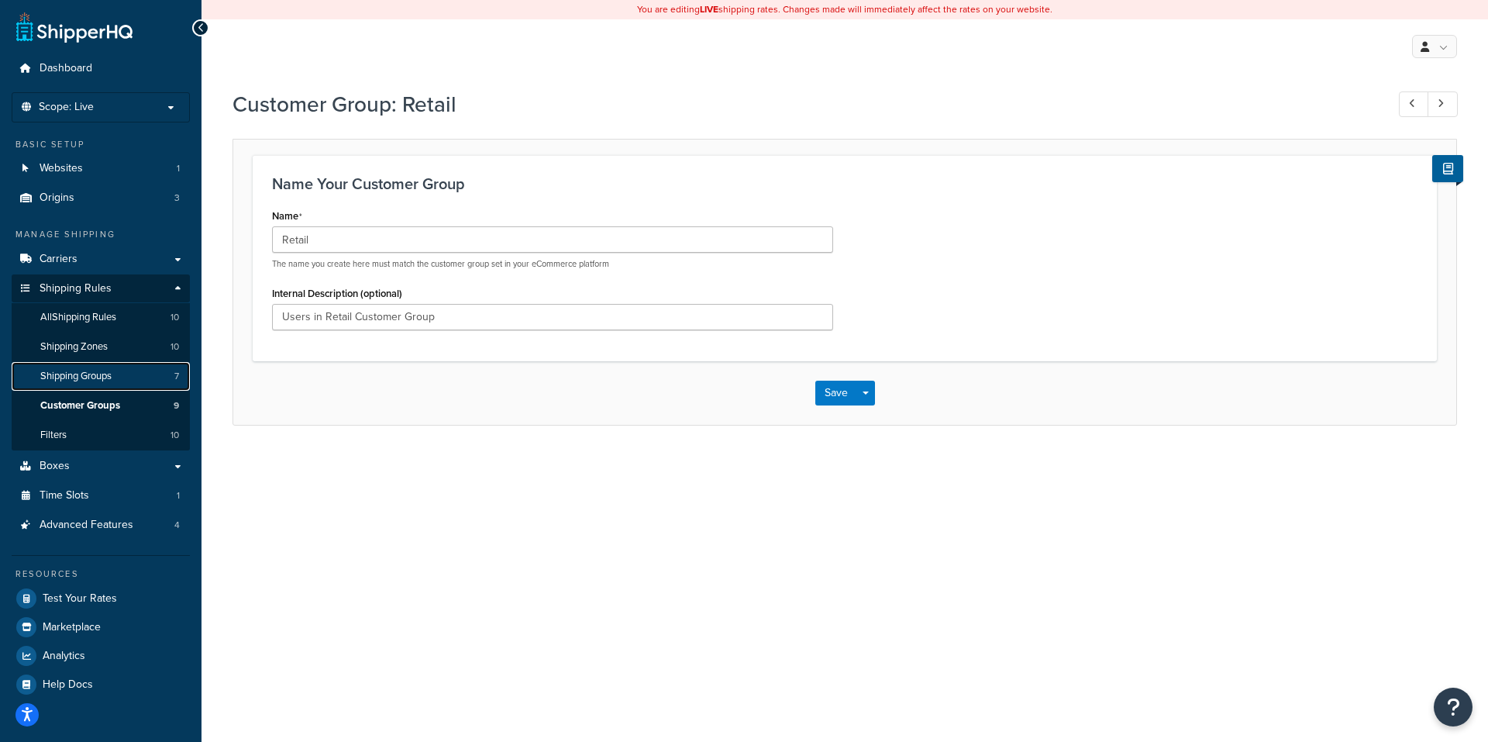
click at [66, 374] on span "Shipping Groups" at bounding box center [75, 376] width 71 height 13
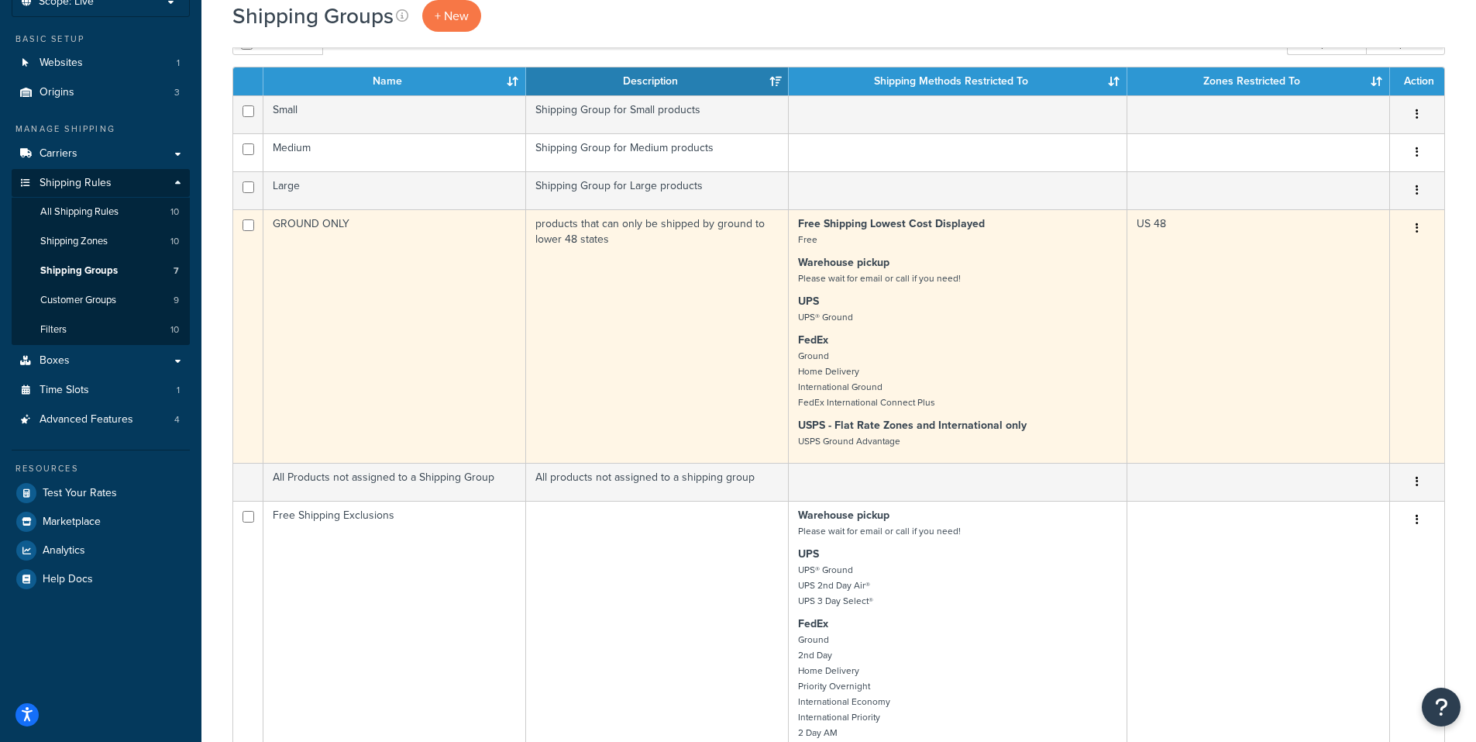
scroll to position [77, 0]
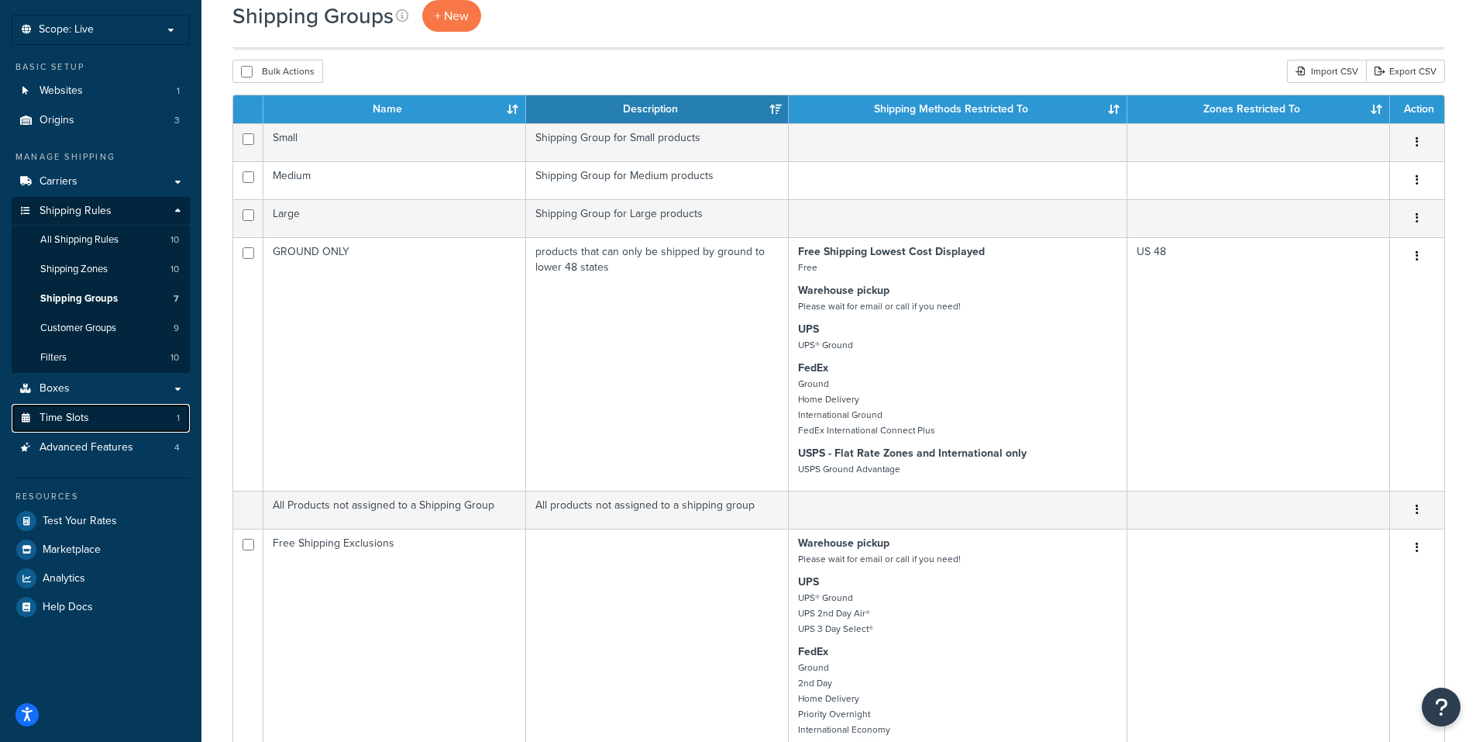
click at [70, 416] on span "Time Slots" at bounding box center [65, 417] width 50 height 13
